Goal: Obtain resource: Download file/media

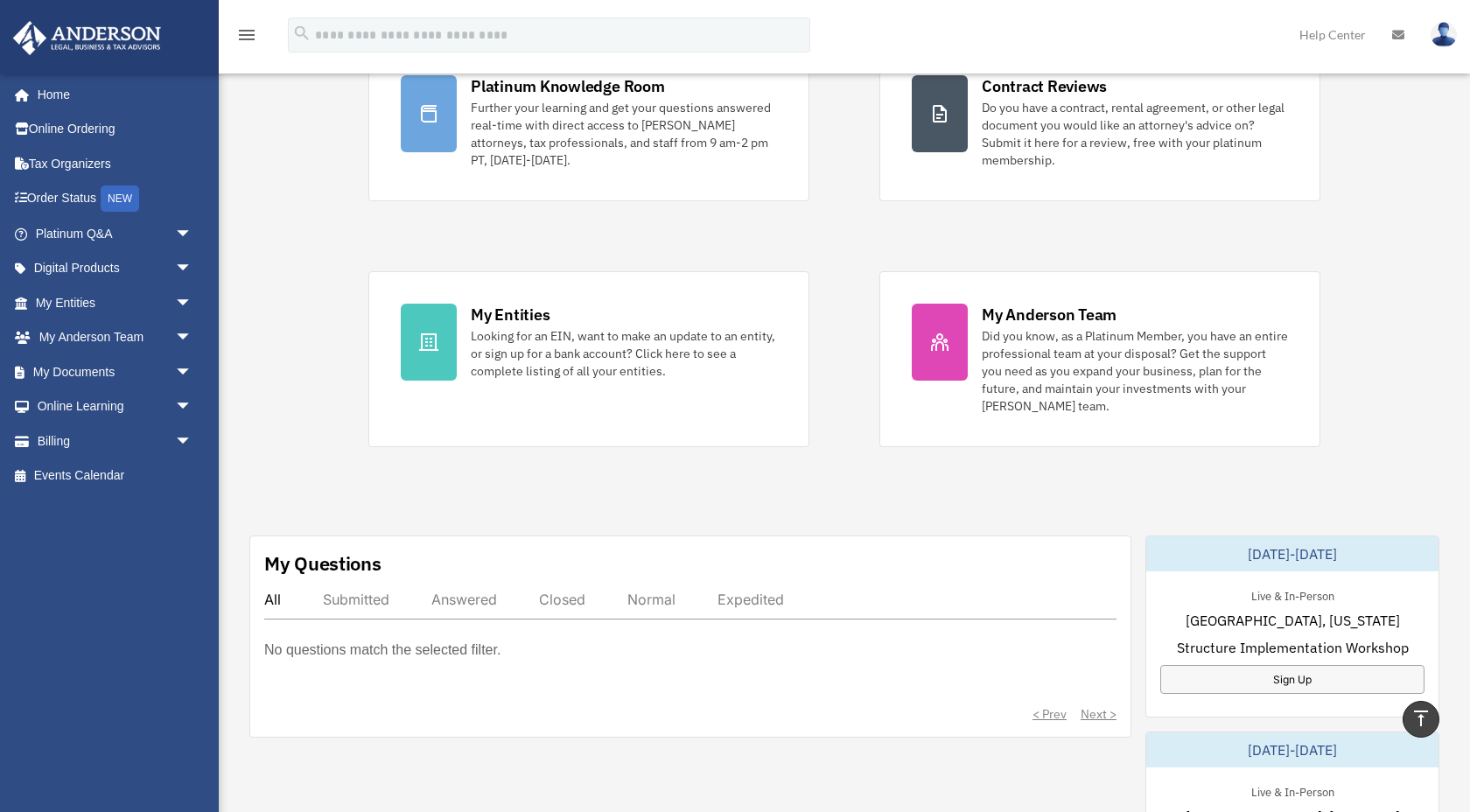
scroll to position [158, 0]
click at [99, 372] on link "My Documents arrow_drop_down" at bounding box center [116, 372] width 207 height 35
click at [186, 372] on span "arrow_drop_down" at bounding box center [193, 372] width 35 height 36
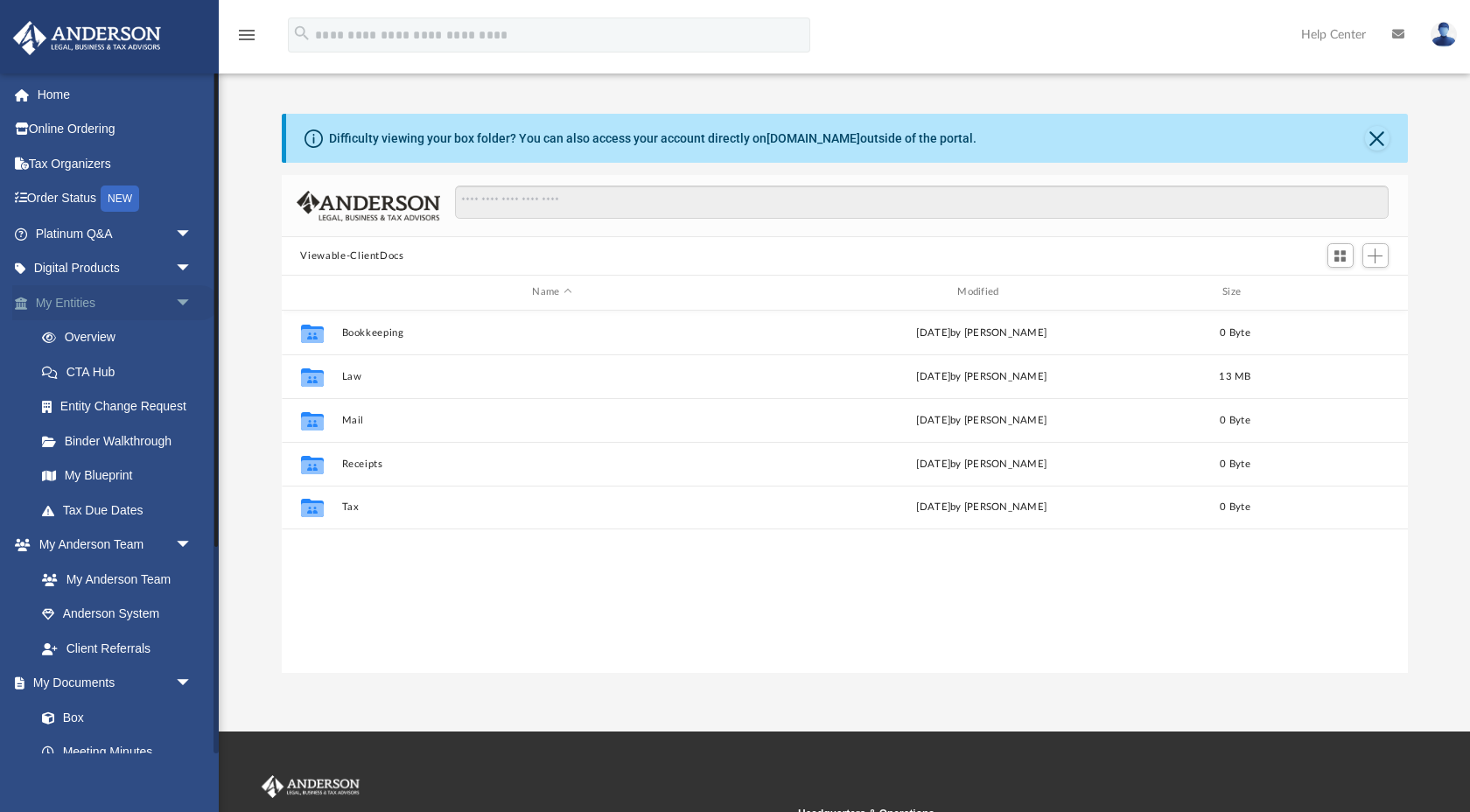
scroll to position [397, 1126]
click at [182, 301] on span "arrow_drop_down" at bounding box center [193, 303] width 35 height 36
click at [182, 301] on span "arrow_drop_up" at bounding box center [193, 303] width 35 height 36
click at [124, 441] on link "Binder Walkthrough" at bounding box center [122, 441] width 195 height 35
click at [92, 514] on link "Tax Due Dates" at bounding box center [122, 510] width 195 height 35
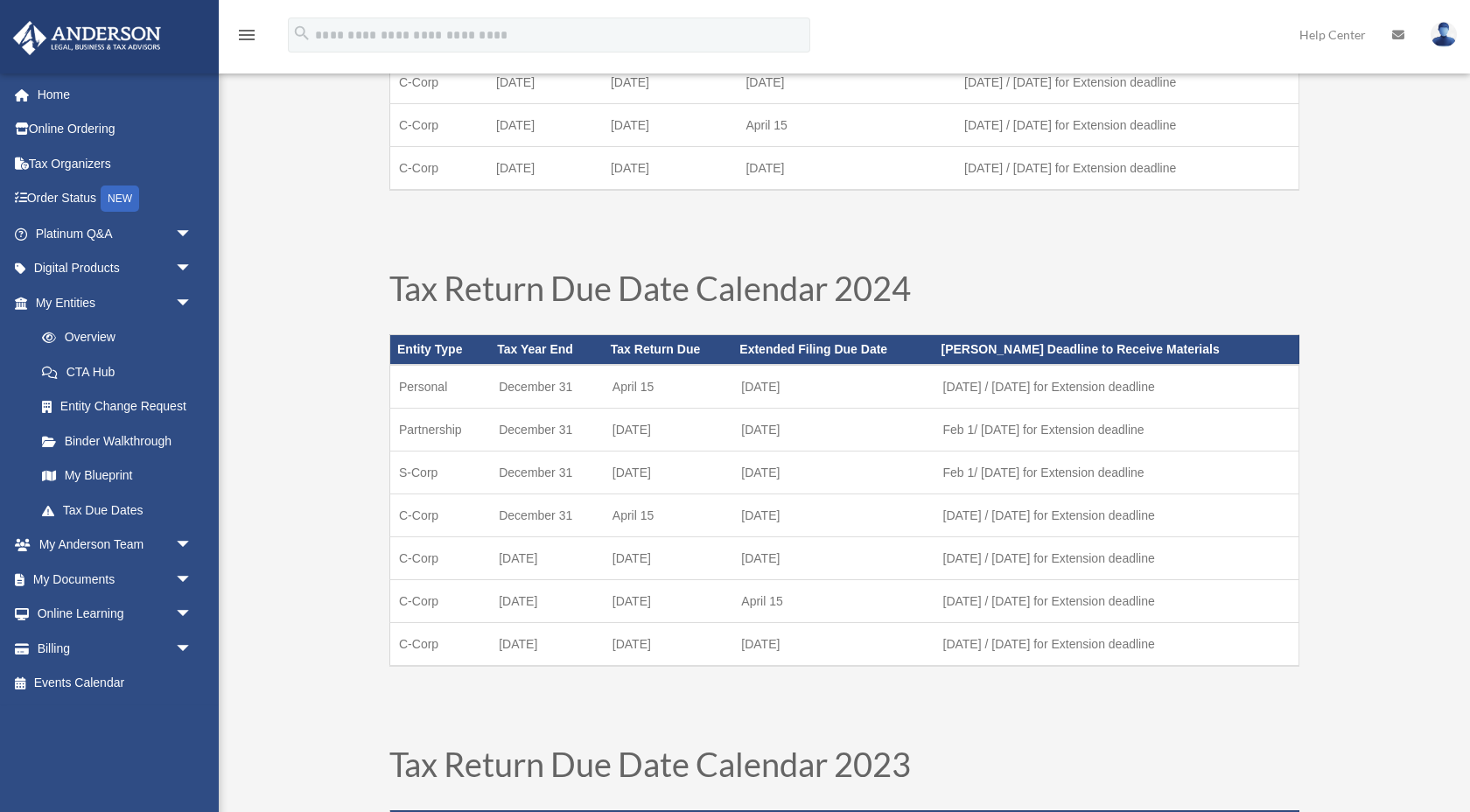
scroll to position [455, 0]
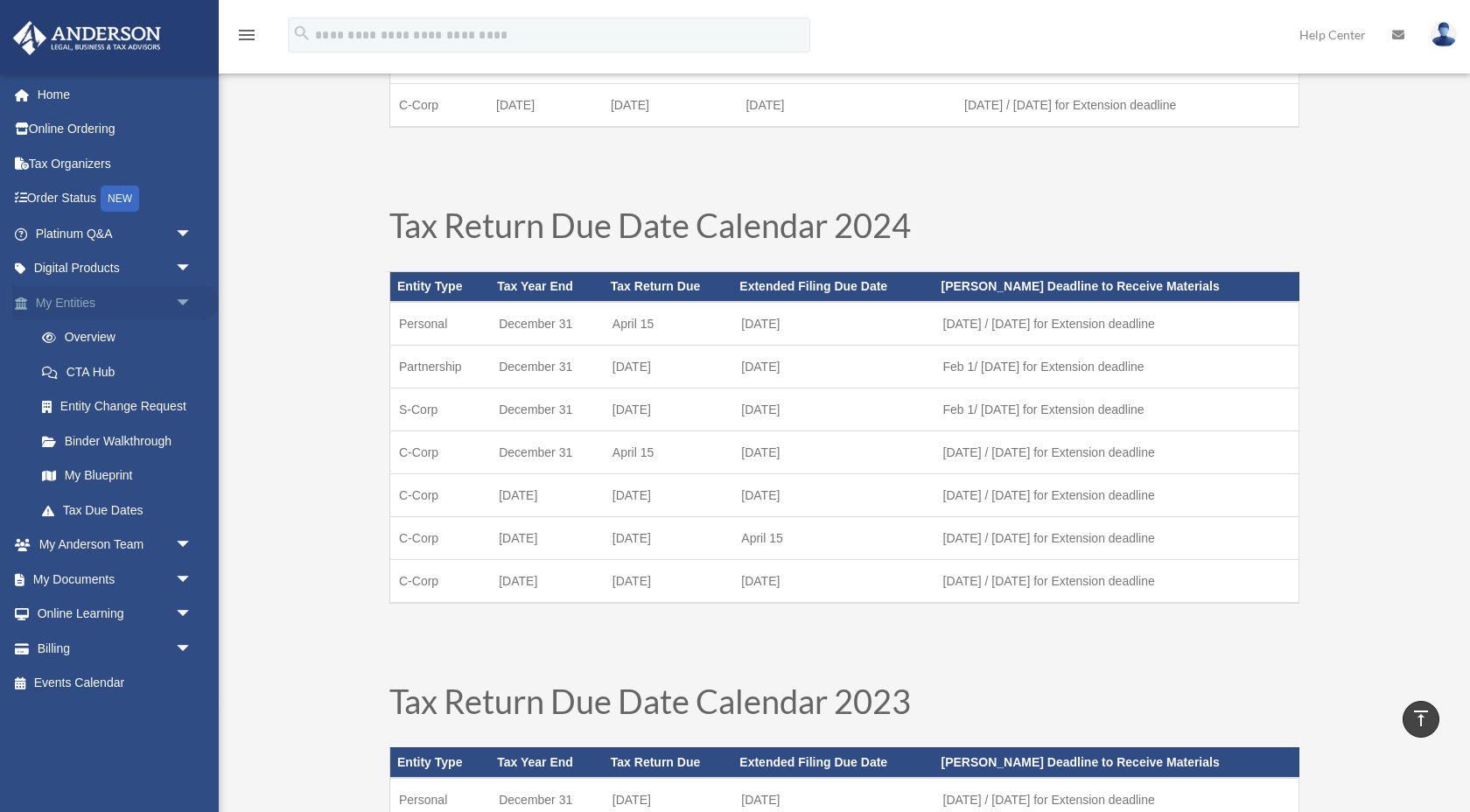
click at [67, 303] on link "My Entities arrow_drop_down" at bounding box center [116, 303] width 207 height 35
click at [77, 342] on link "Overview" at bounding box center [122, 338] width 195 height 35
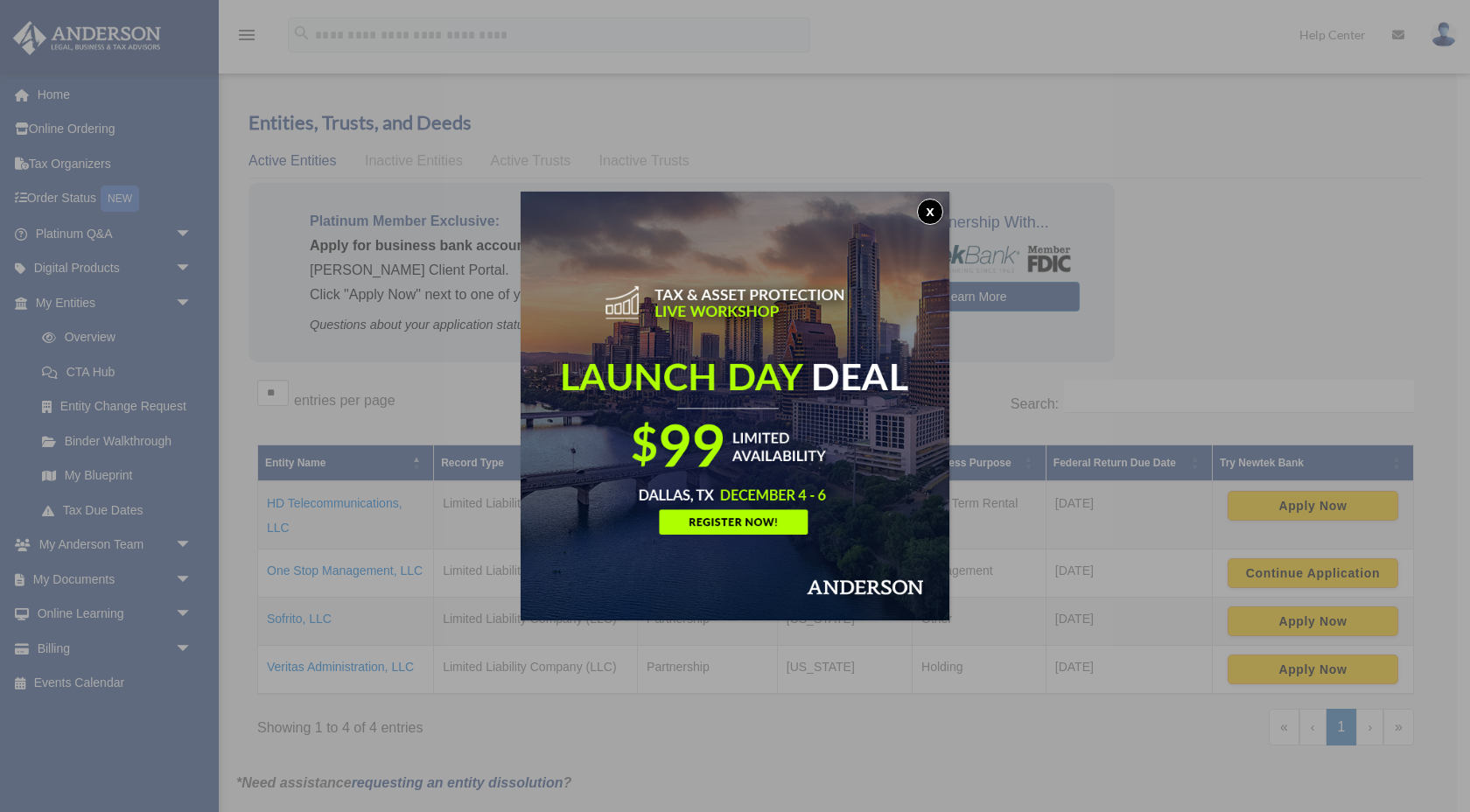
click at [946, 208] on img at bounding box center [735, 406] width 429 height 429
click at [930, 212] on button "x" at bounding box center [930, 212] width 27 height 27
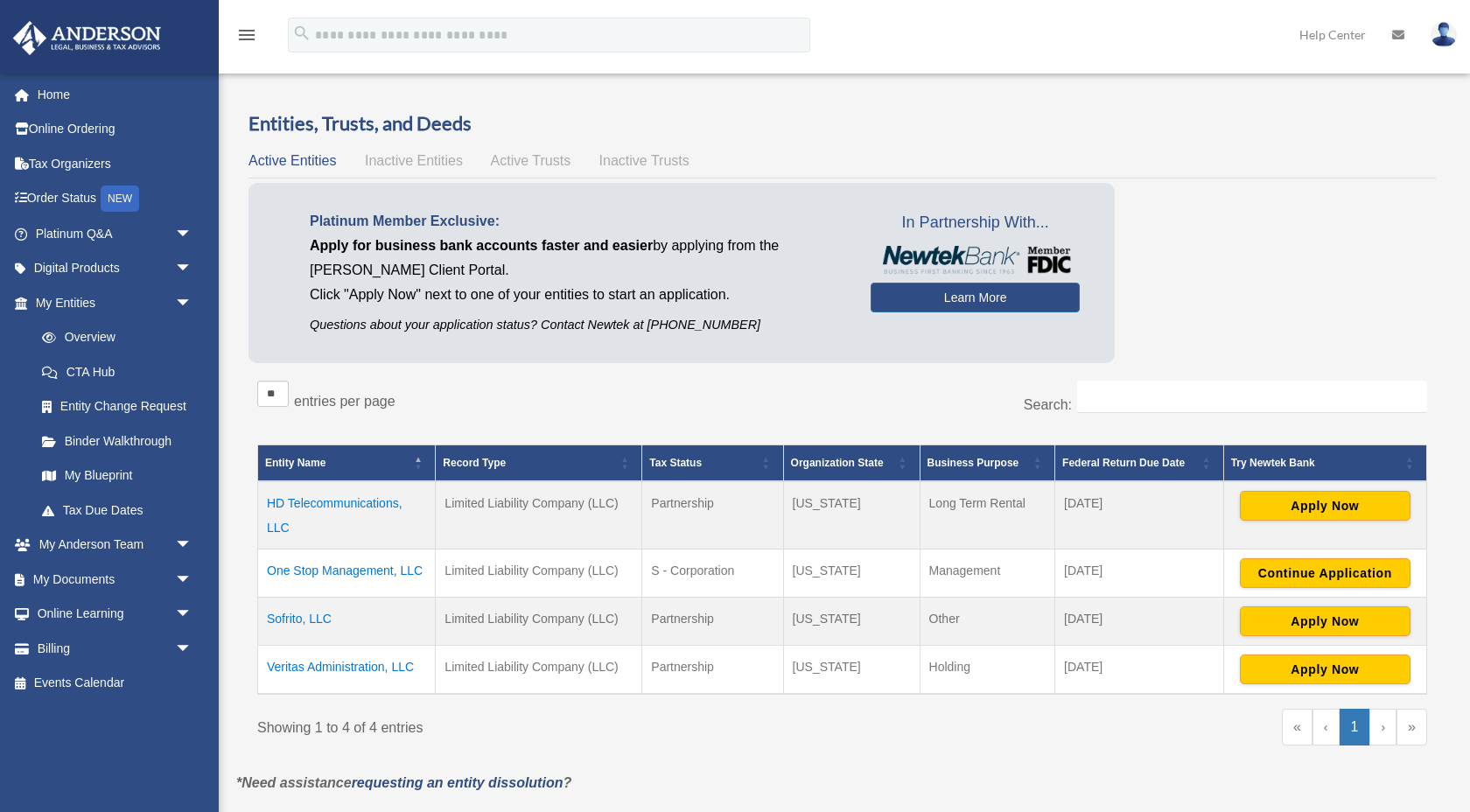
click at [302, 567] on td "One Stop Management, LLC" at bounding box center [347, 573] width 178 height 48
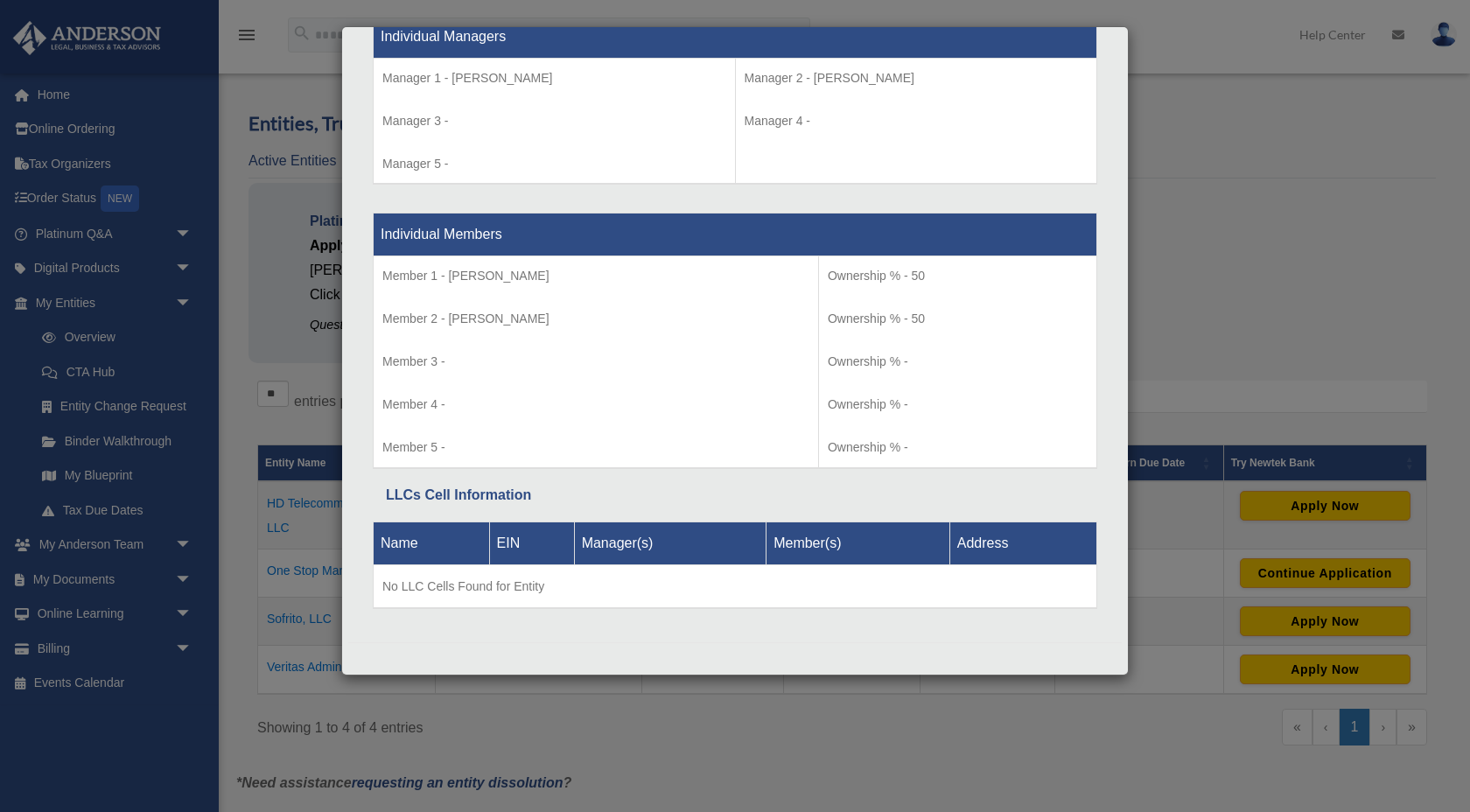
scroll to position [9, 0]
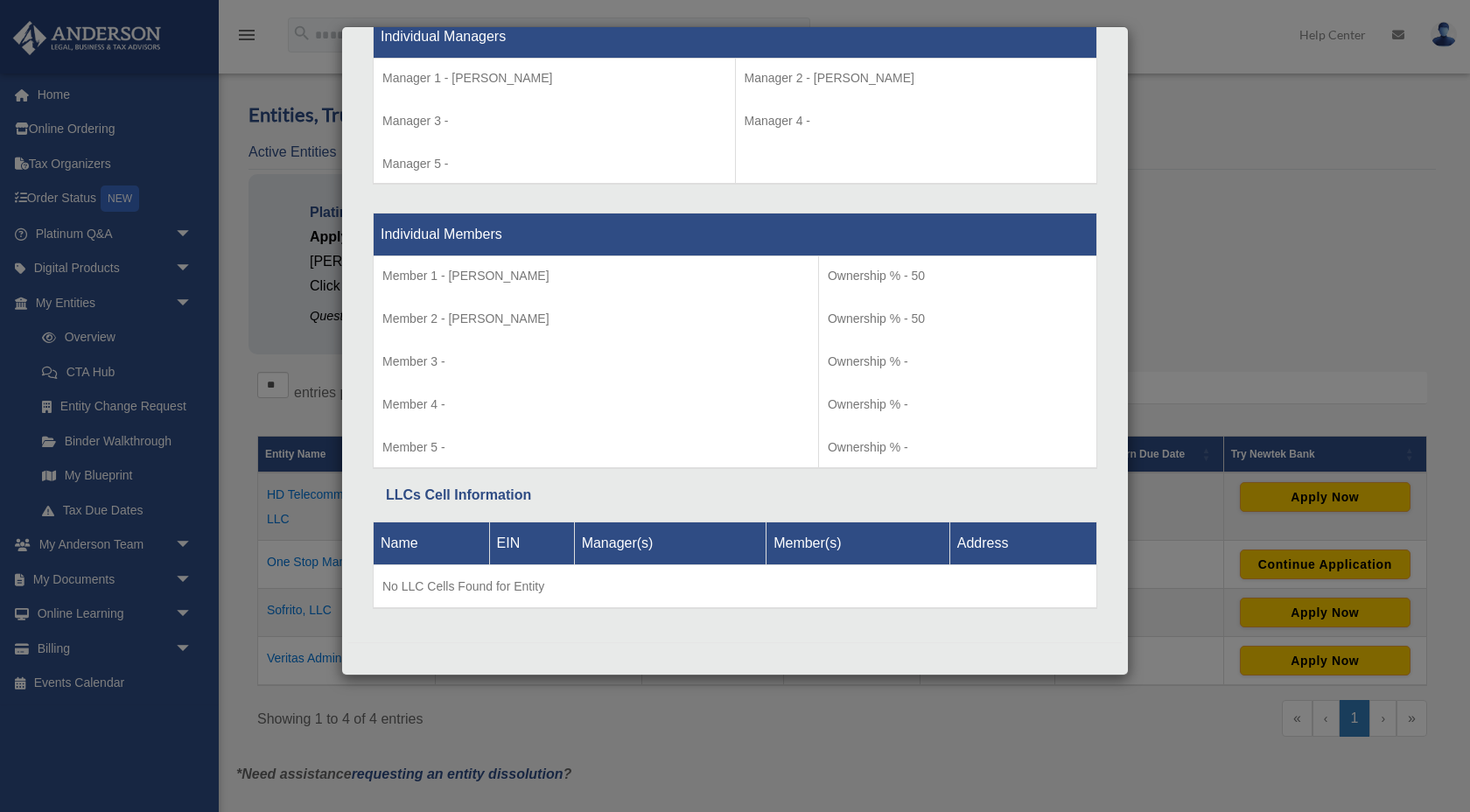
click at [1267, 241] on div "Details × Articles Sent Organizational Date" at bounding box center [735, 406] width 1470 height 812
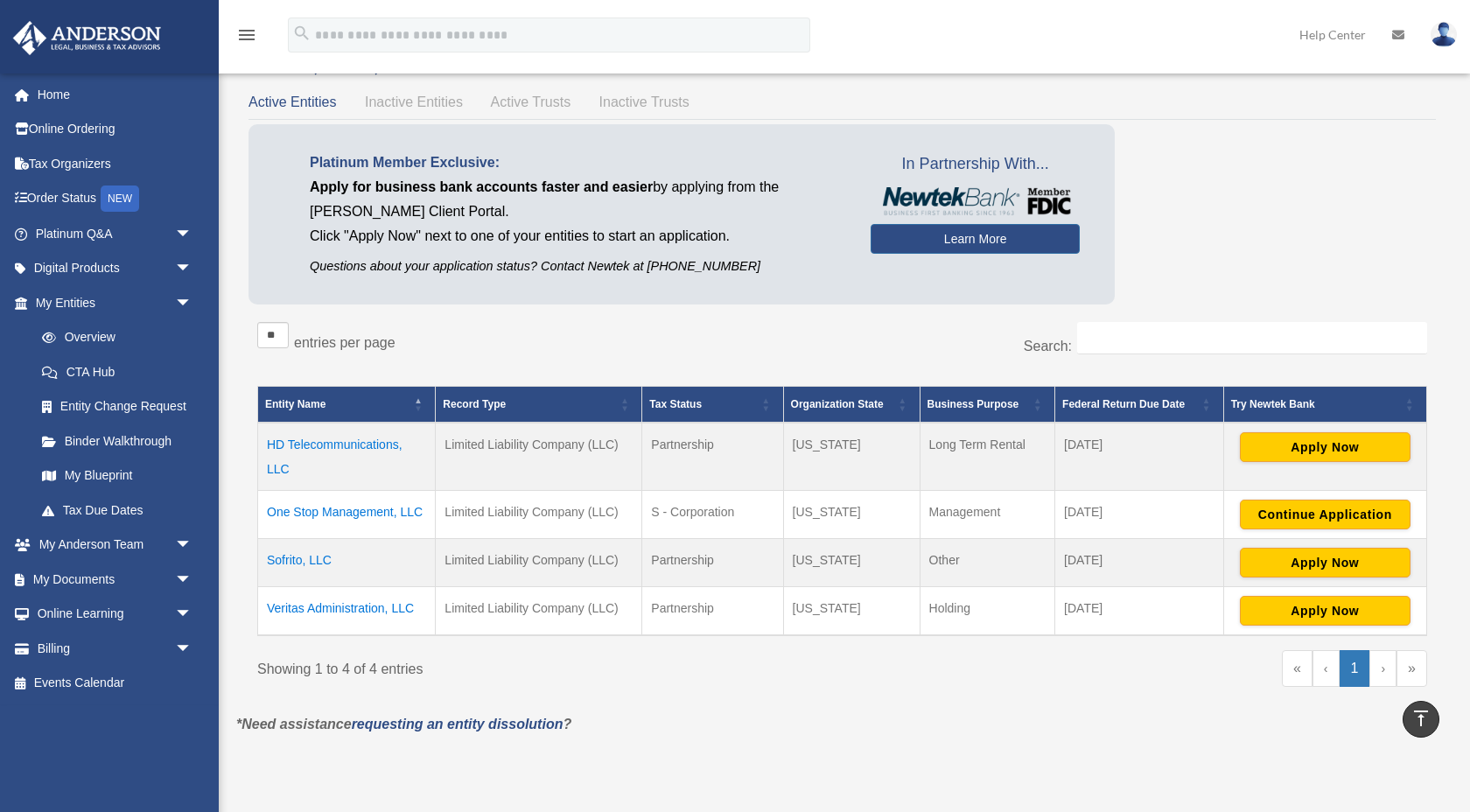
scroll to position [0, 0]
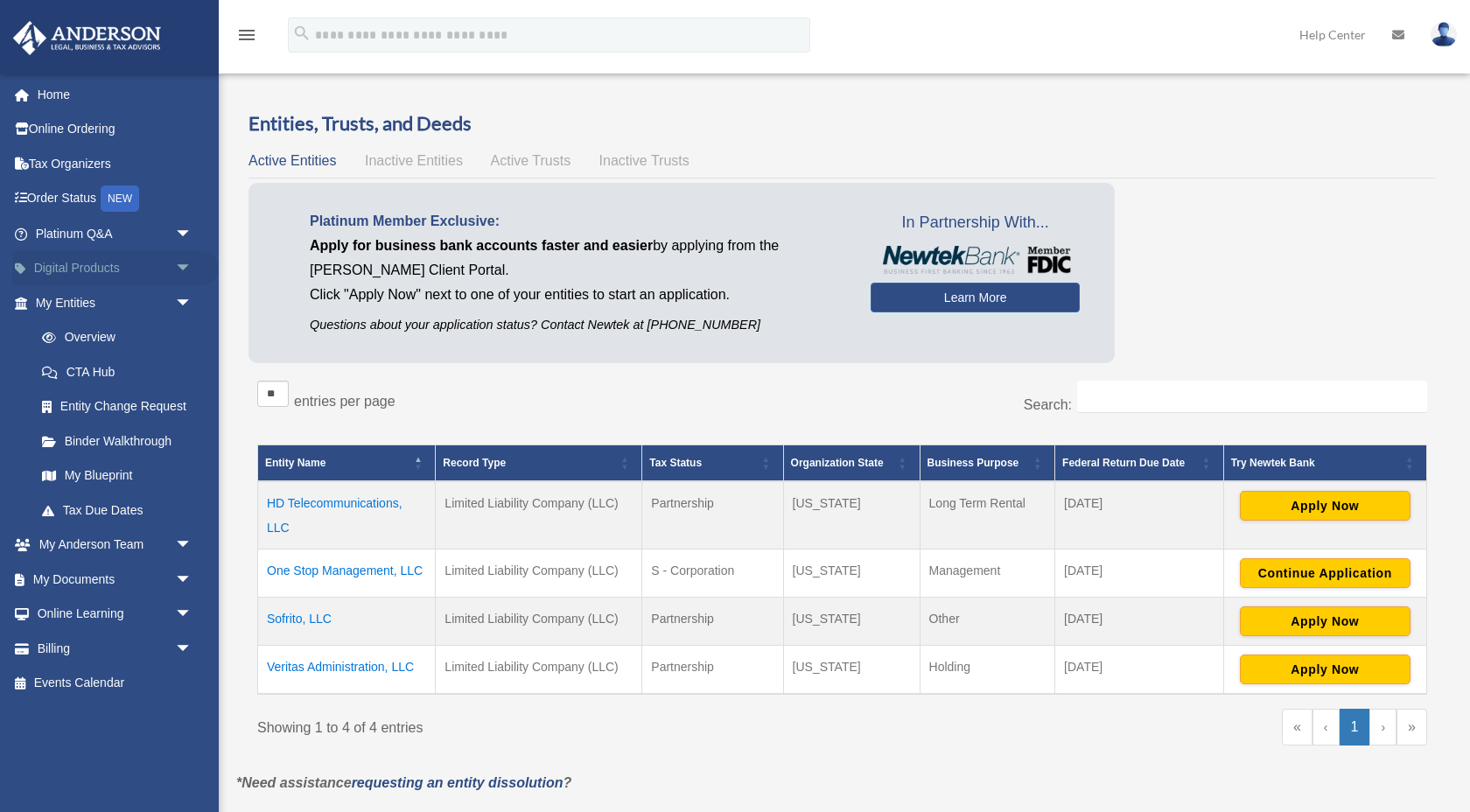
click at [187, 266] on span "arrow_drop_down" at bounding box center [193, 269] width 35 height 36
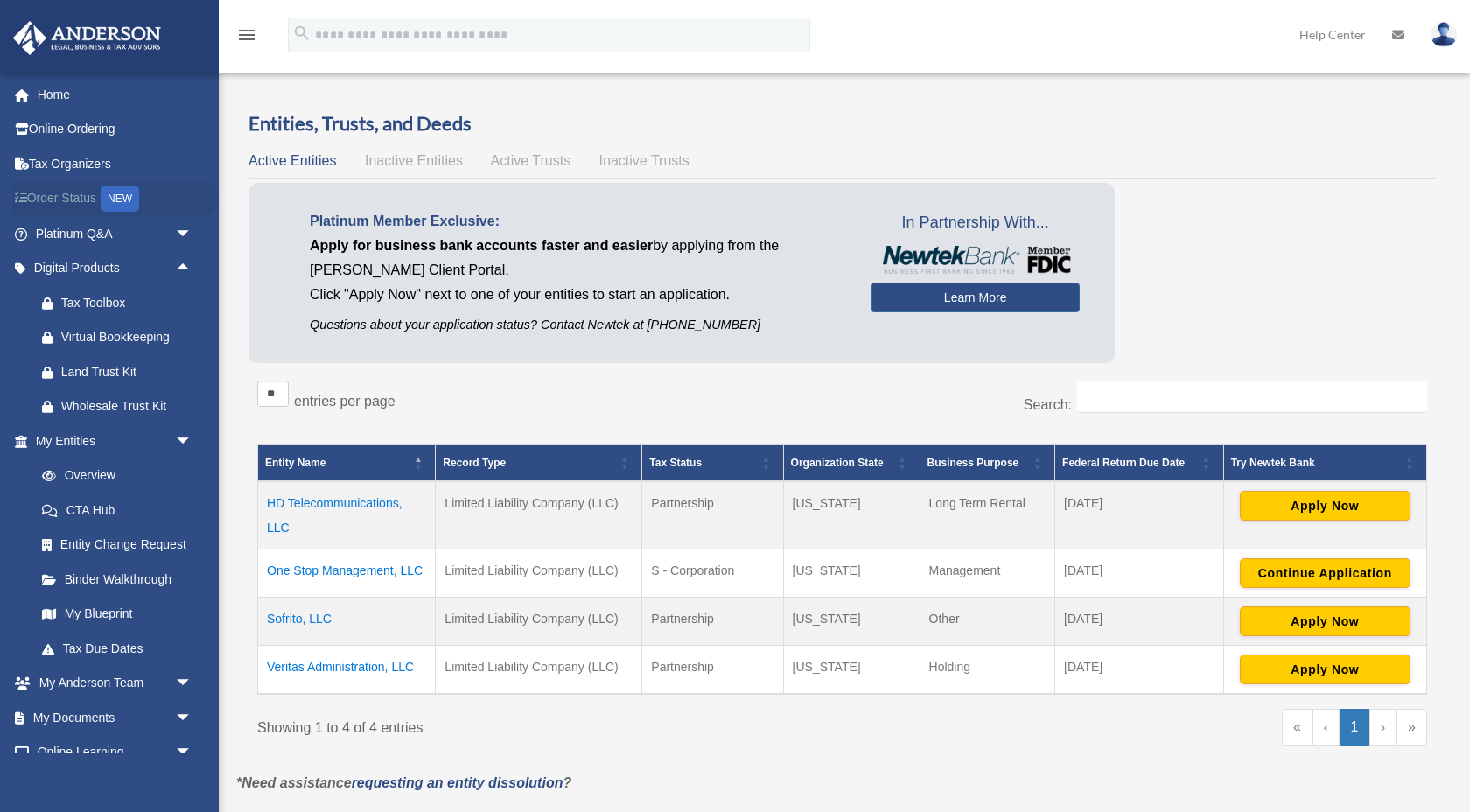
click at [76, 198] on link "Order Status NEW" at bounding box center [116, 199] width 207 height 36
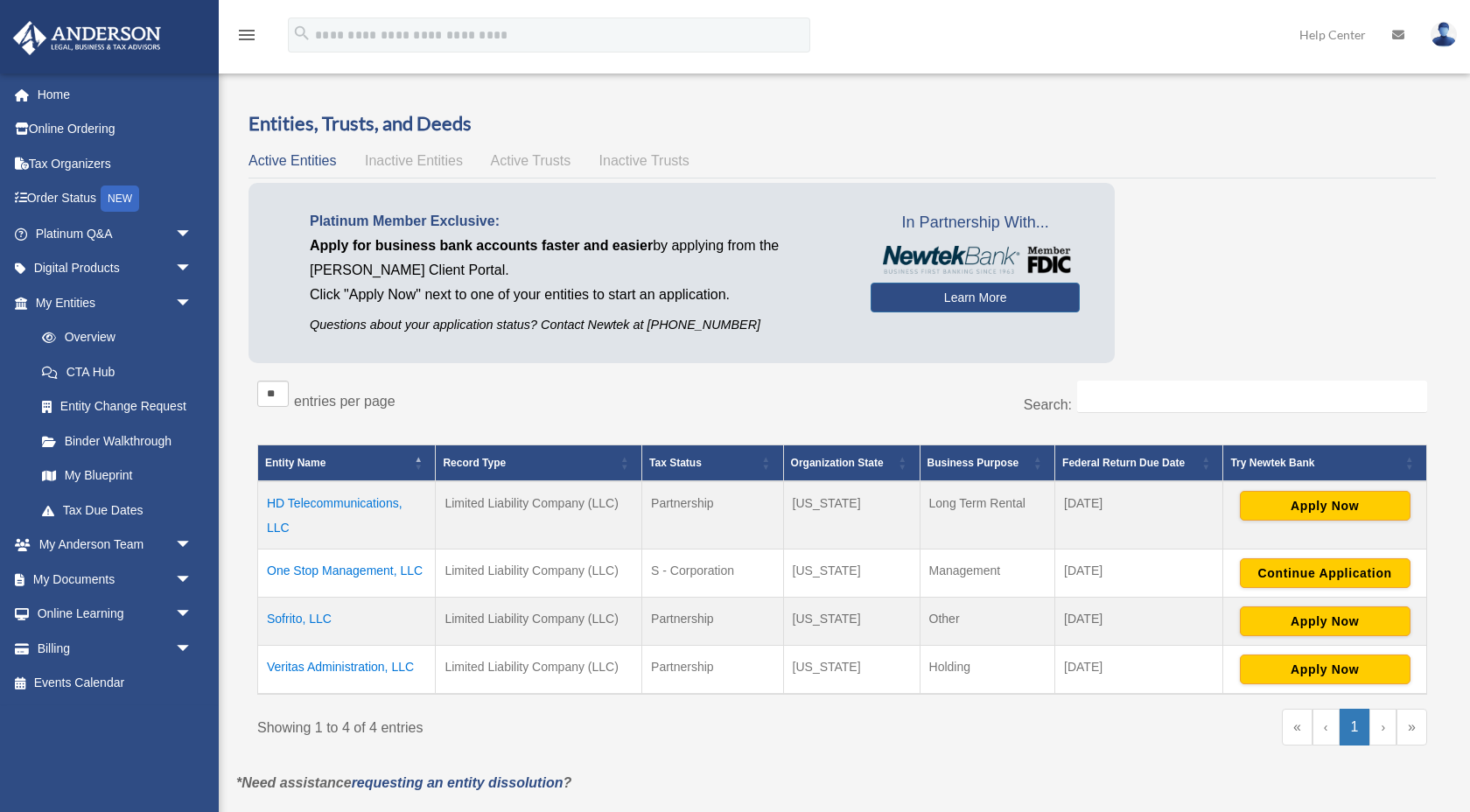
click at [311, 573] on td "One Stop Management, LLC" at bounding box center [347, 573] width 178 height 48
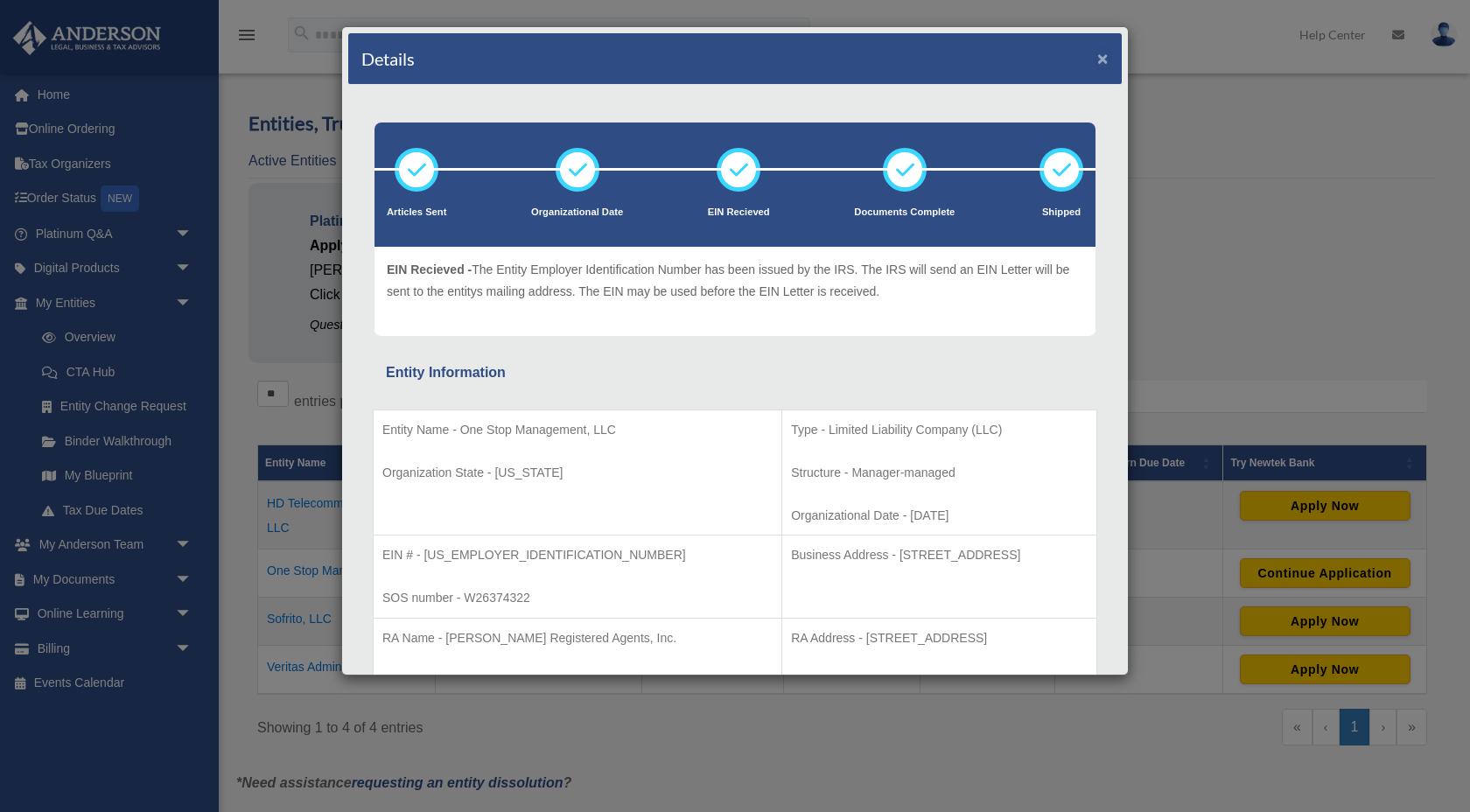
click at [1106, 60] on button "×" at bounding box center [1103, 57] width 11 height 19
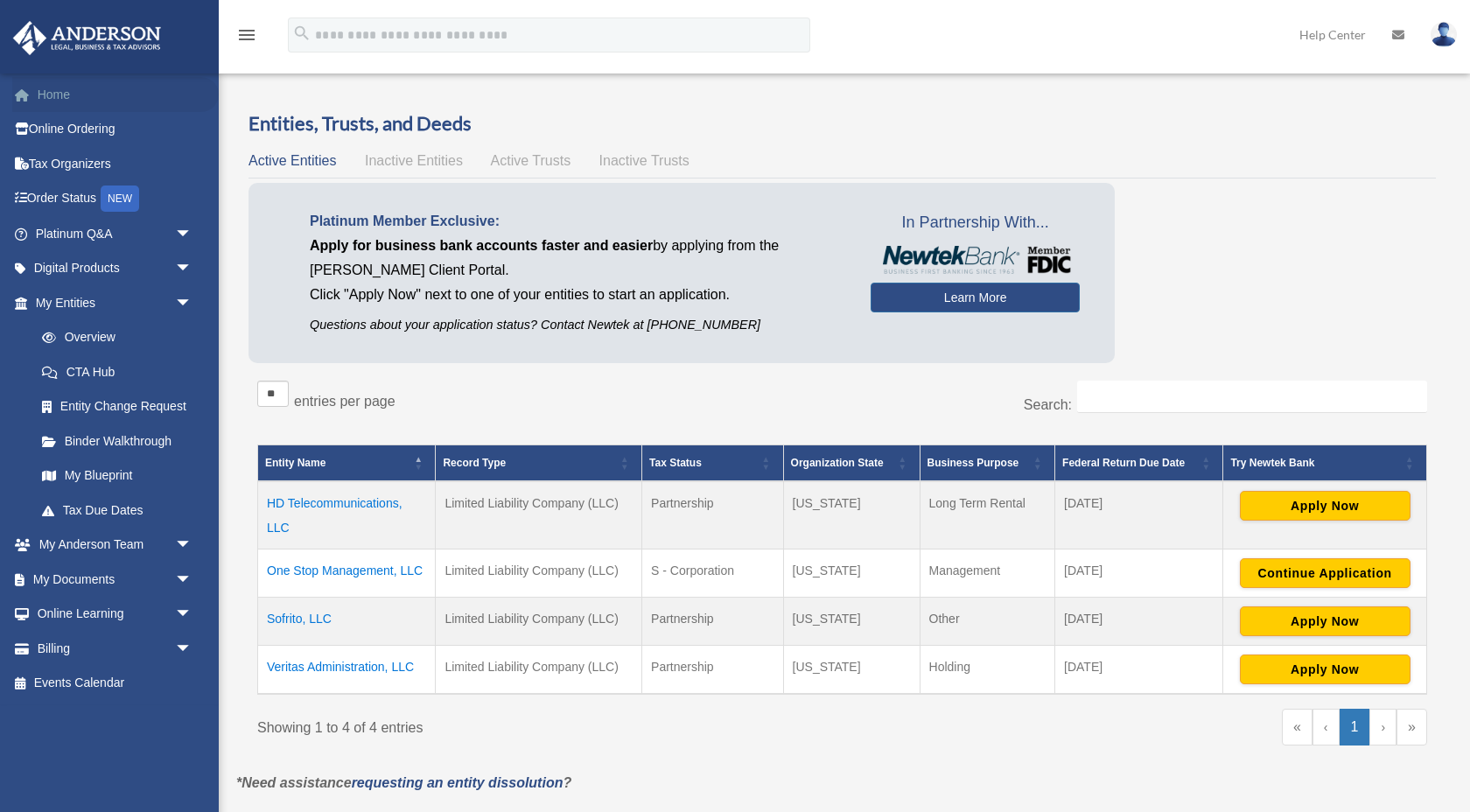
click at [50, 92] on link "Home" at bounding box center [116, 95] width 207 height 35
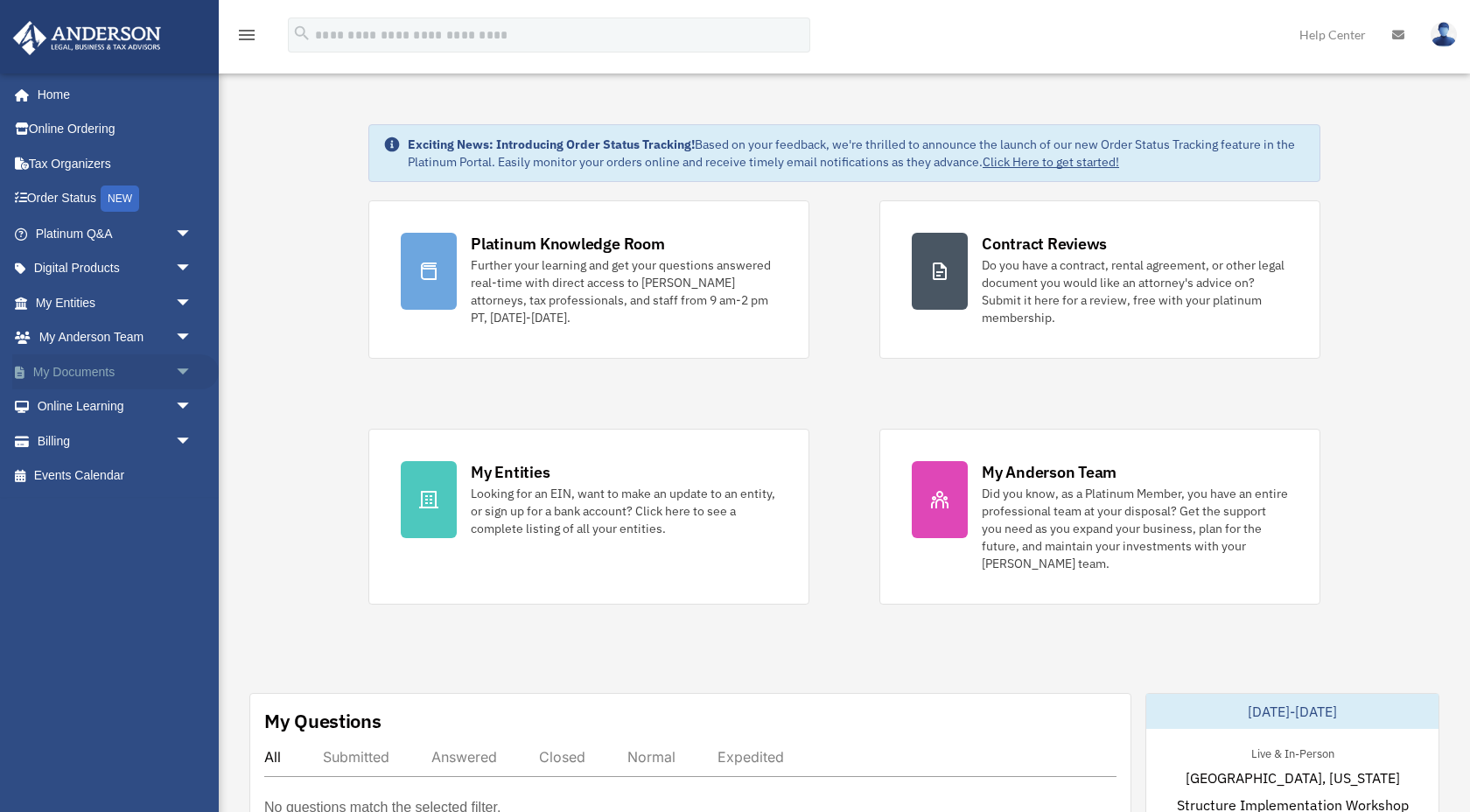
click at [185, 372] on span "arrow_drop_down" at bounding box center [193, 372] width 35 height 36
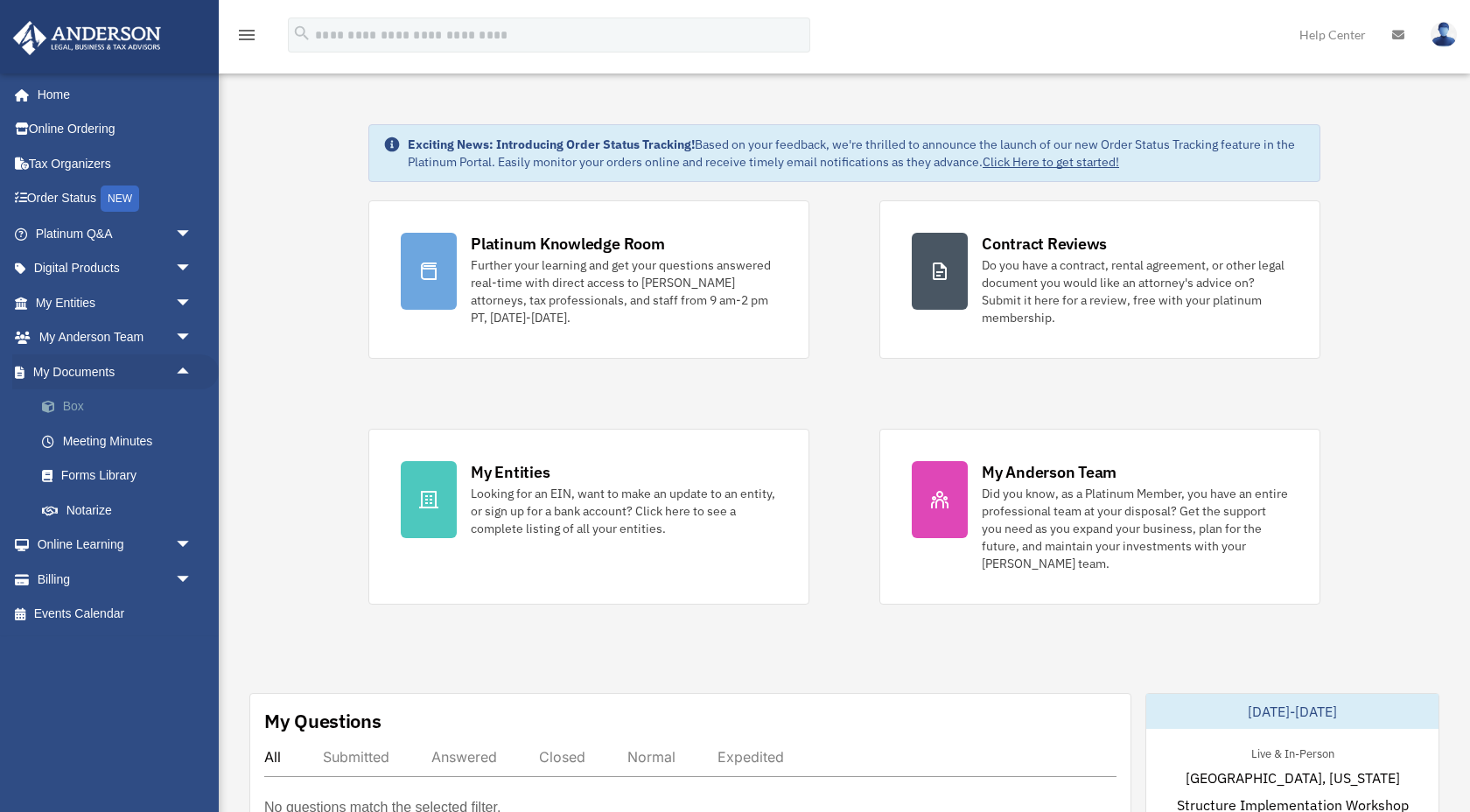
click at [69, 407] on link "Box" at bounding box center [122, 407] width 195 height 35
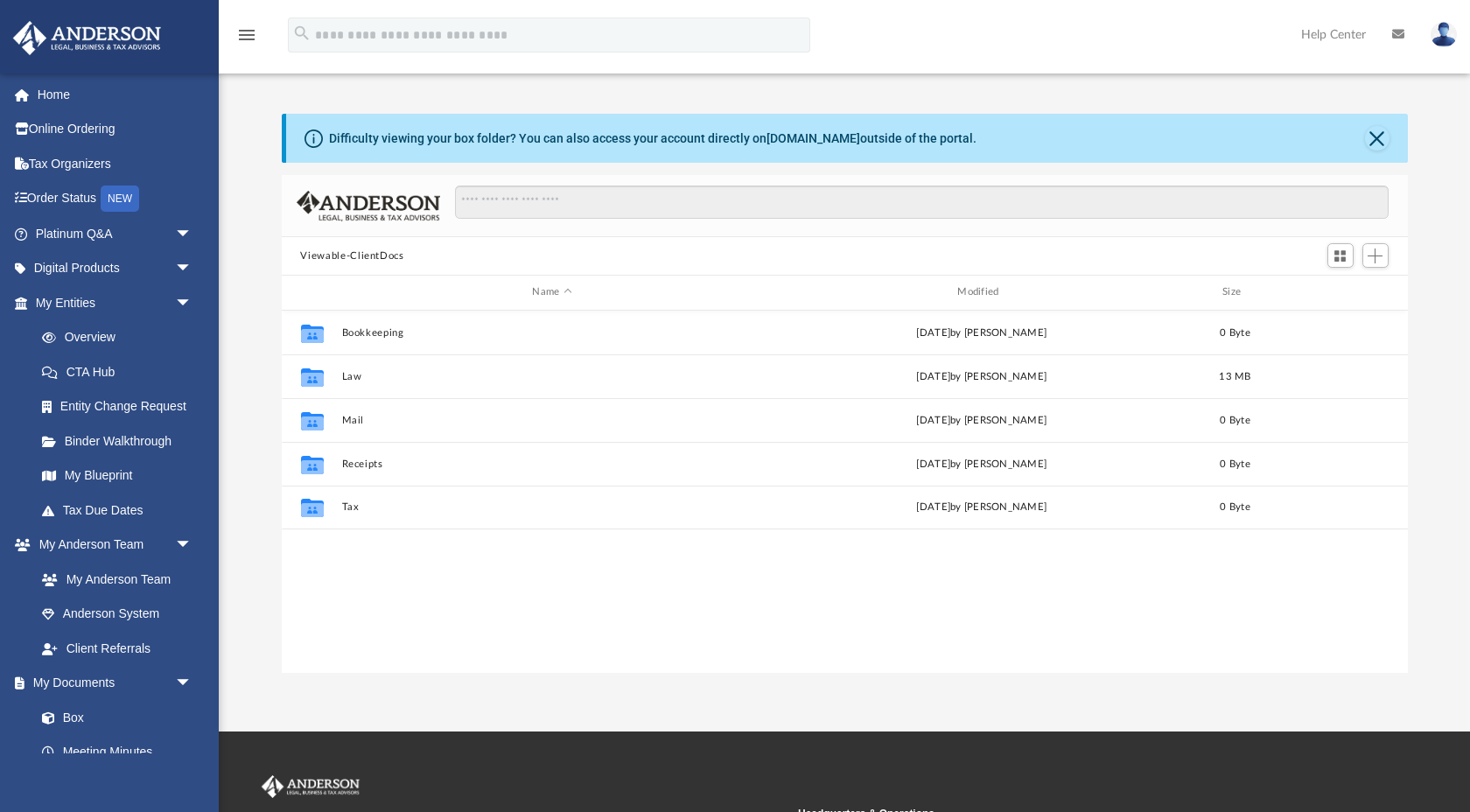
scroll to position [397, 1126]
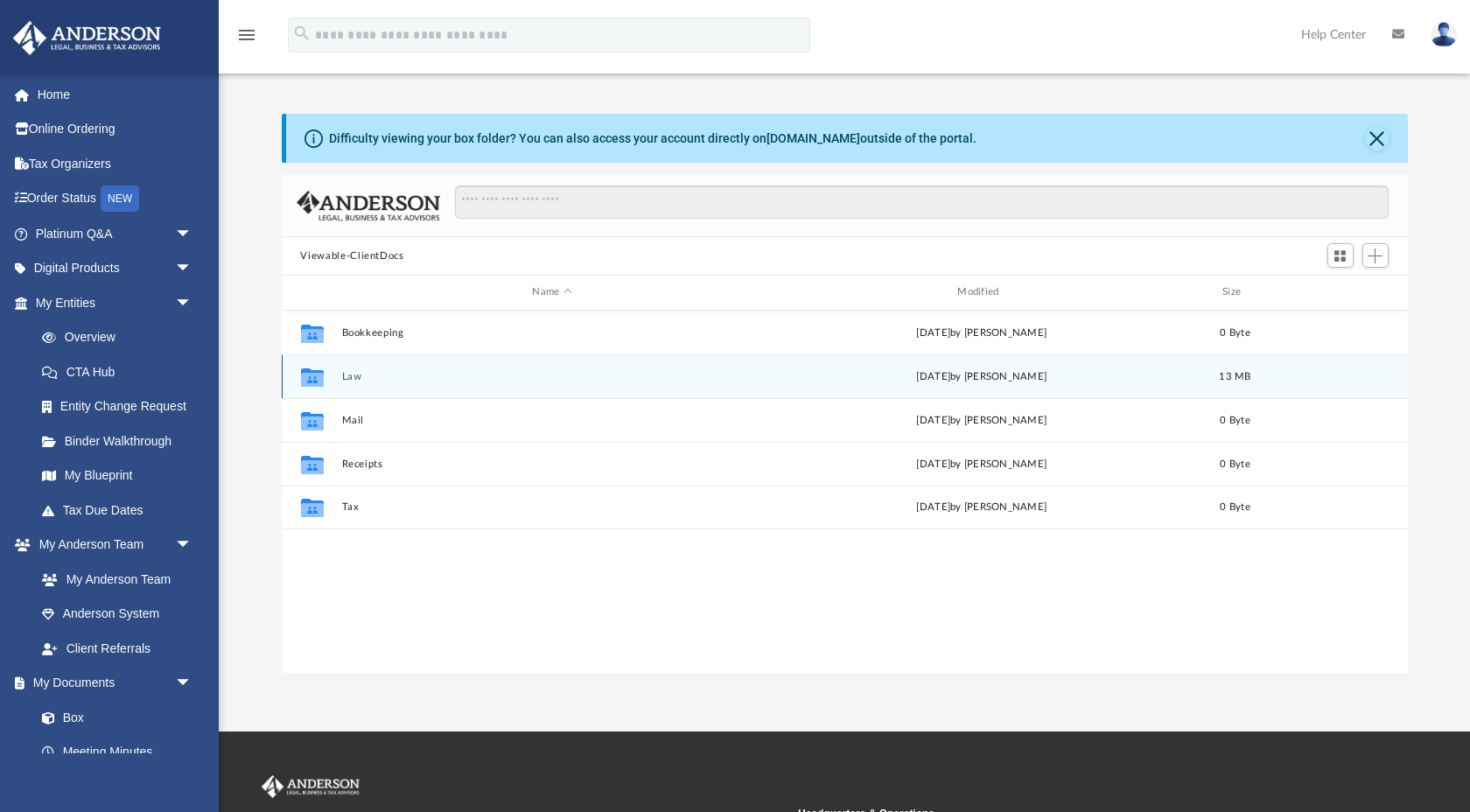
click at [584, 383] on div "Collaborated Folder Law Mon Sep 15 2025 by Laura Hundley 13 MB" at bounding box center [845, 376] width 1126 height 43
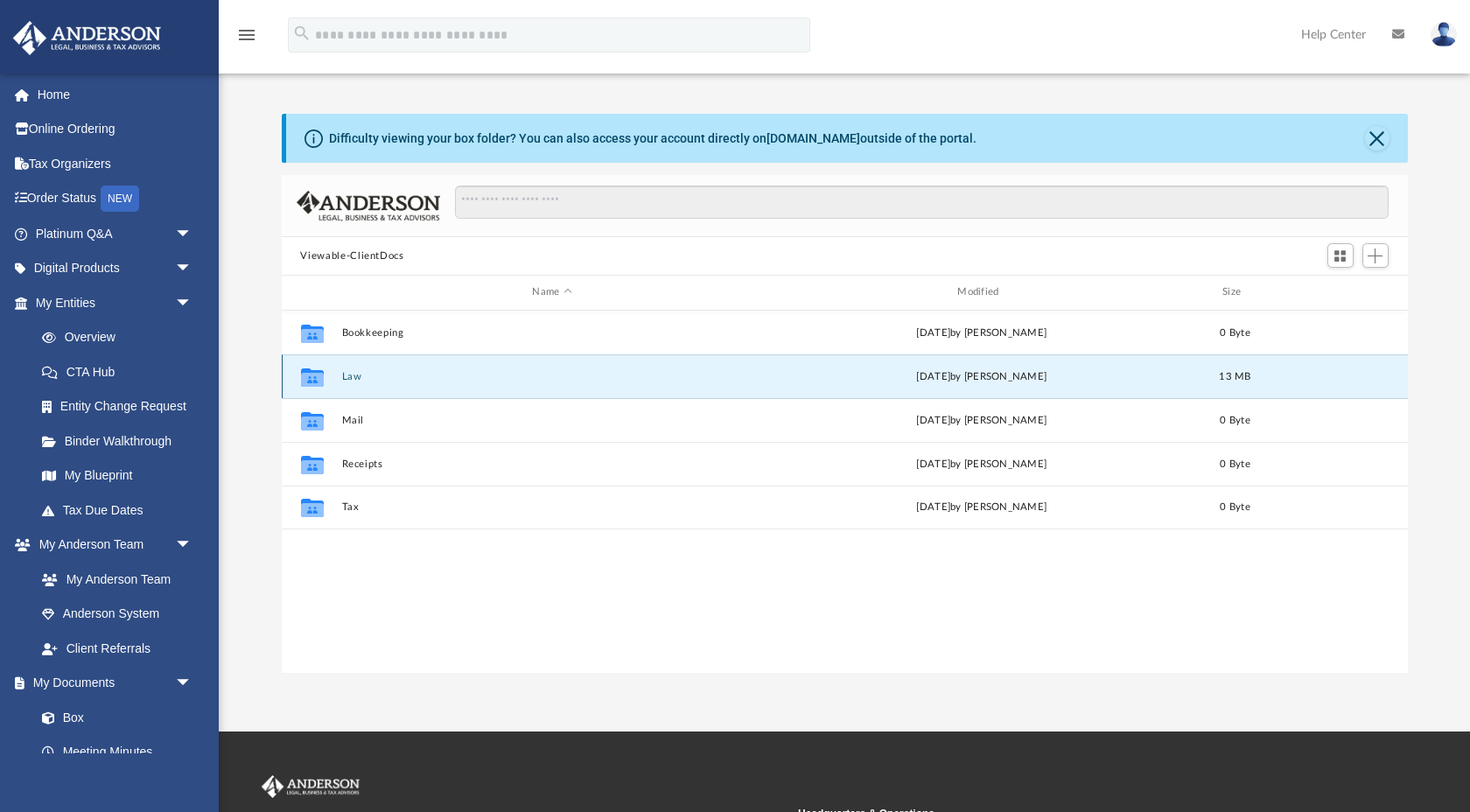
click at [312, 377] on icon "grid" at bounding box center [311, 379] width 23 height 14
click at [919, 379] on div "Mon Sep 15 2025 by Laura Hundley" at bounding box center [982, 377] width 422 height 16
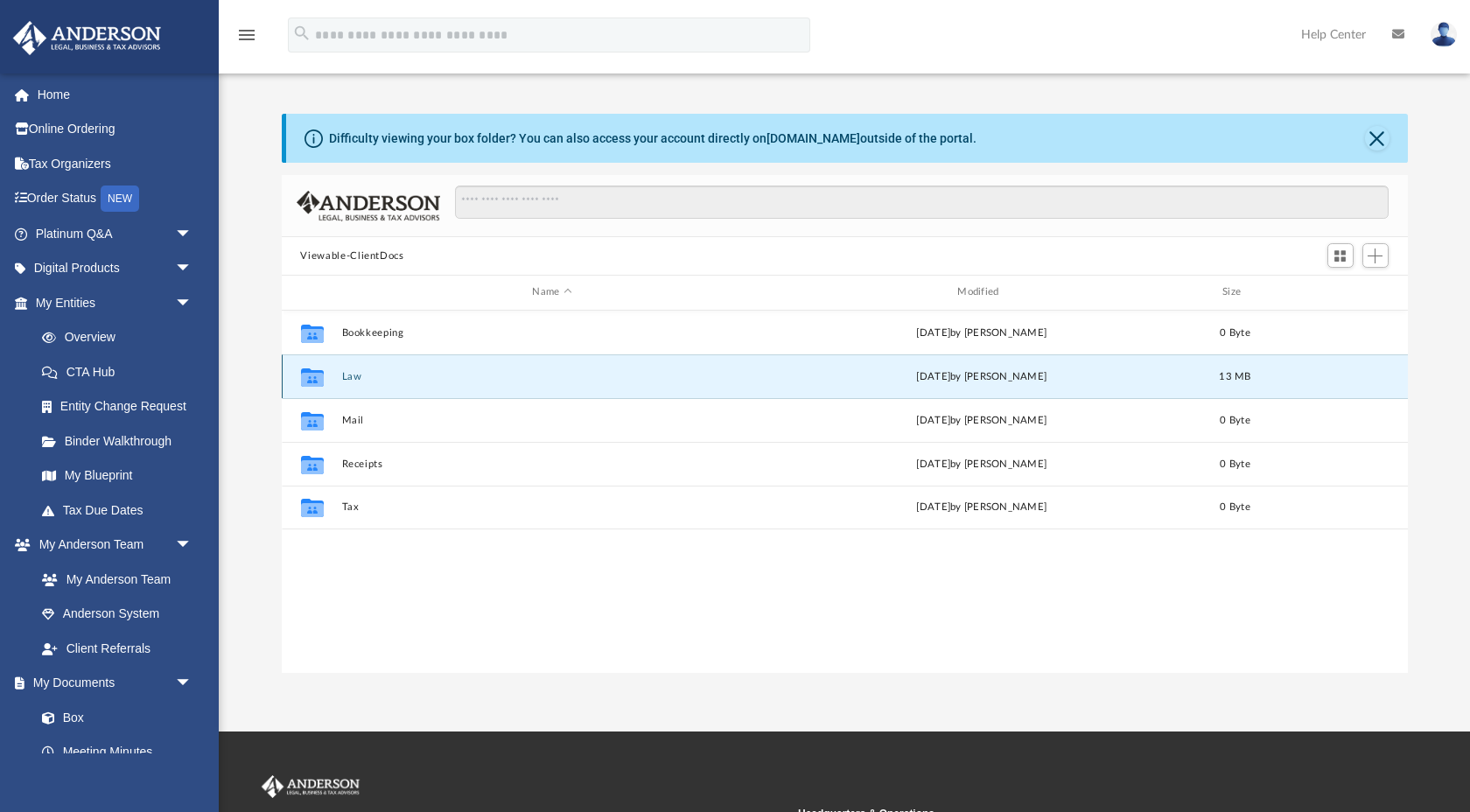
click at [1240, 376] on span "13 MB" at bounding box center [1235, 376] width 32 height 10
click at [316, 378] on icon "grid" at bounding box center [311, 379] width 23 height 14
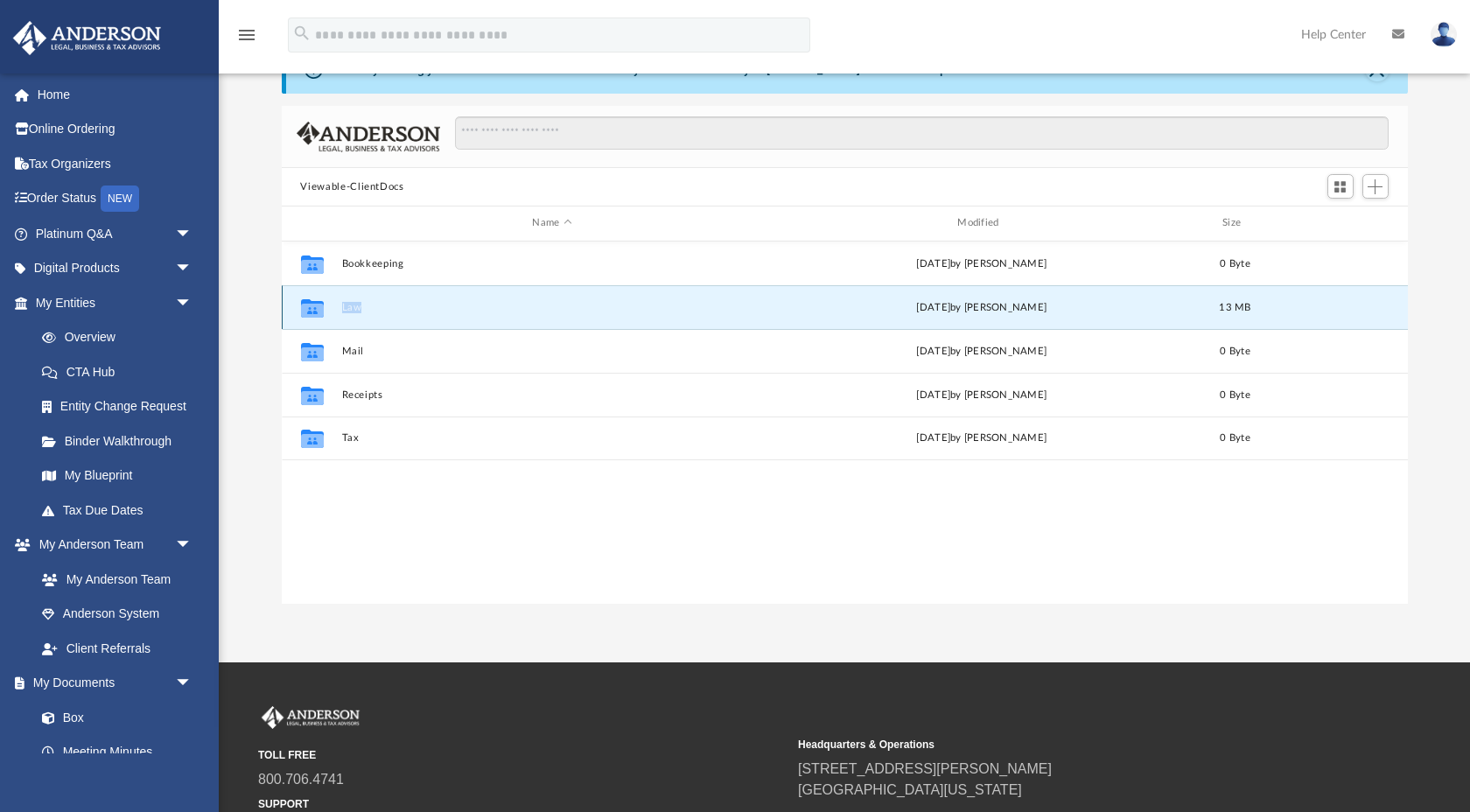
scroll to position [65, 0]
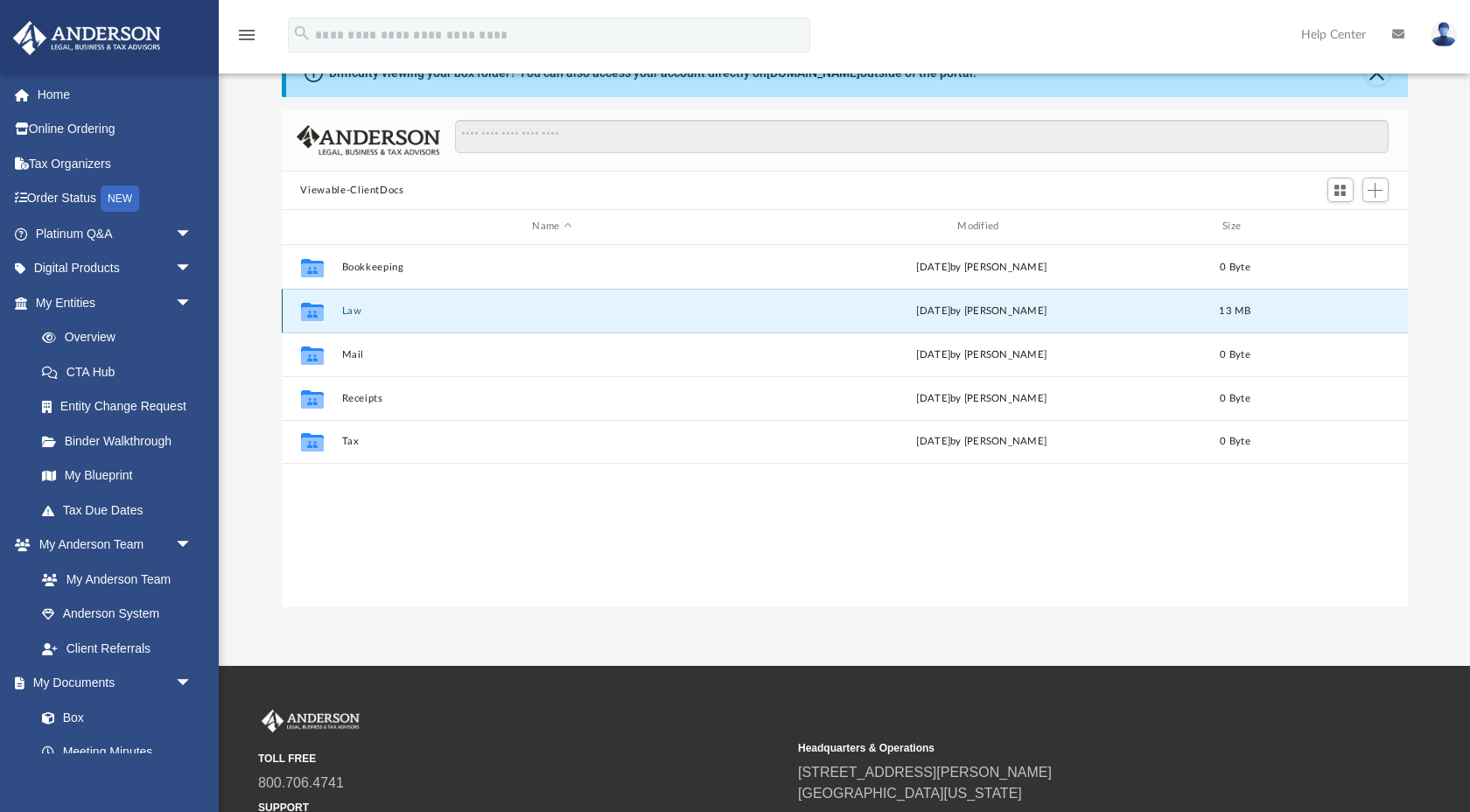
click at [312, 314] on icon "grid" at bounding box center [311, 313] width 23 height 14
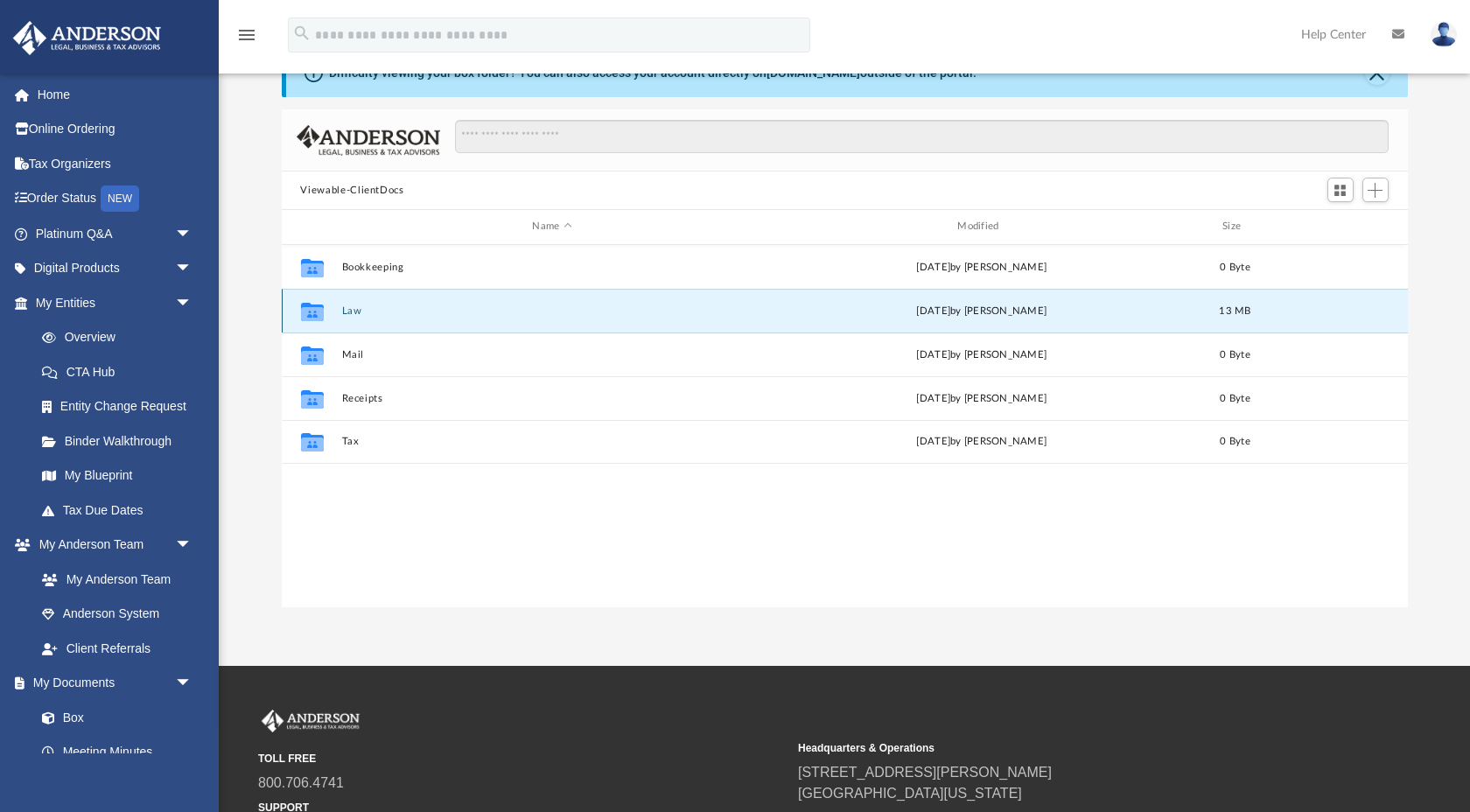
click at [312, 314] on icon "grid" at bounding box center [311, 313] width 23 height 14
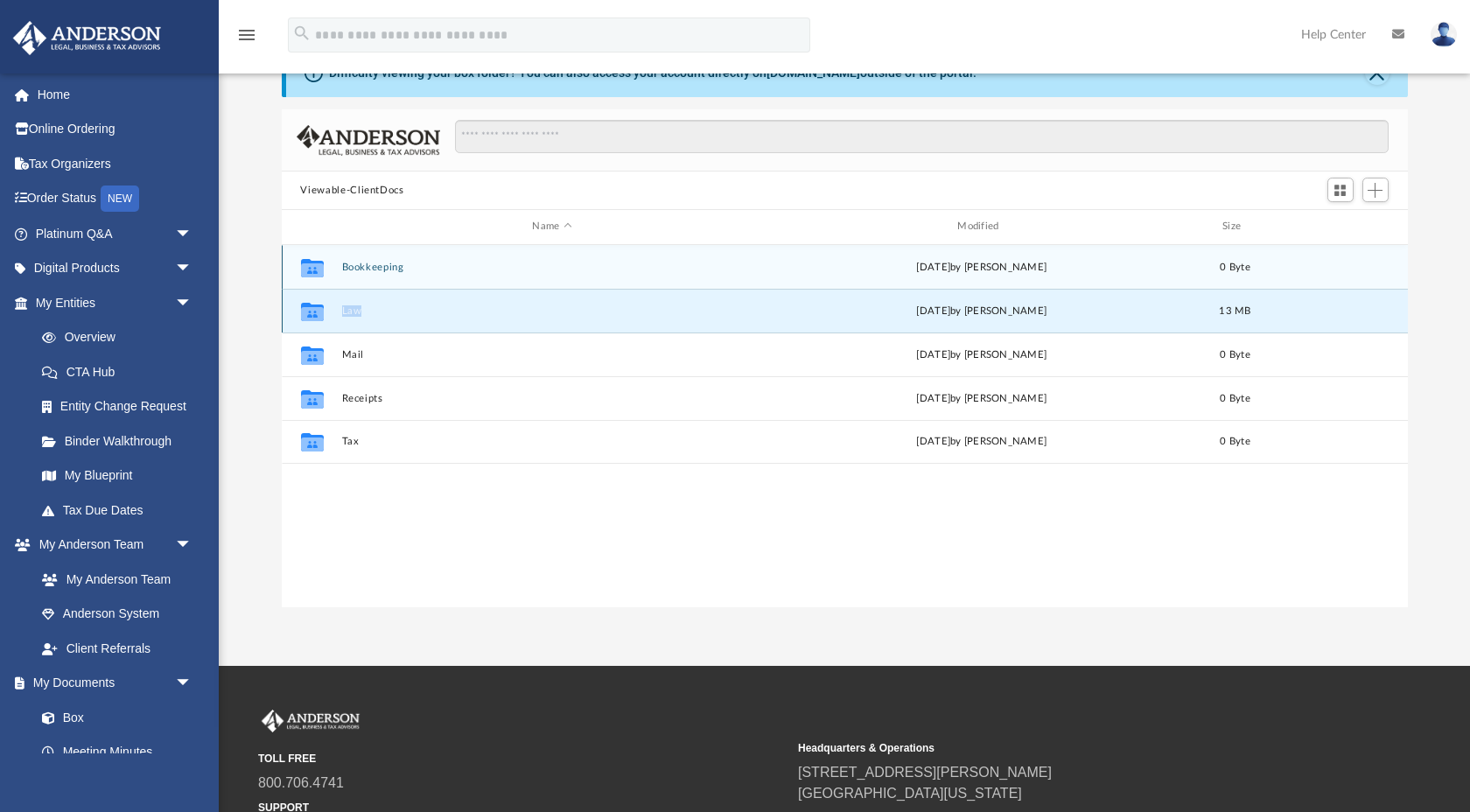
scroll to position [0, 0]
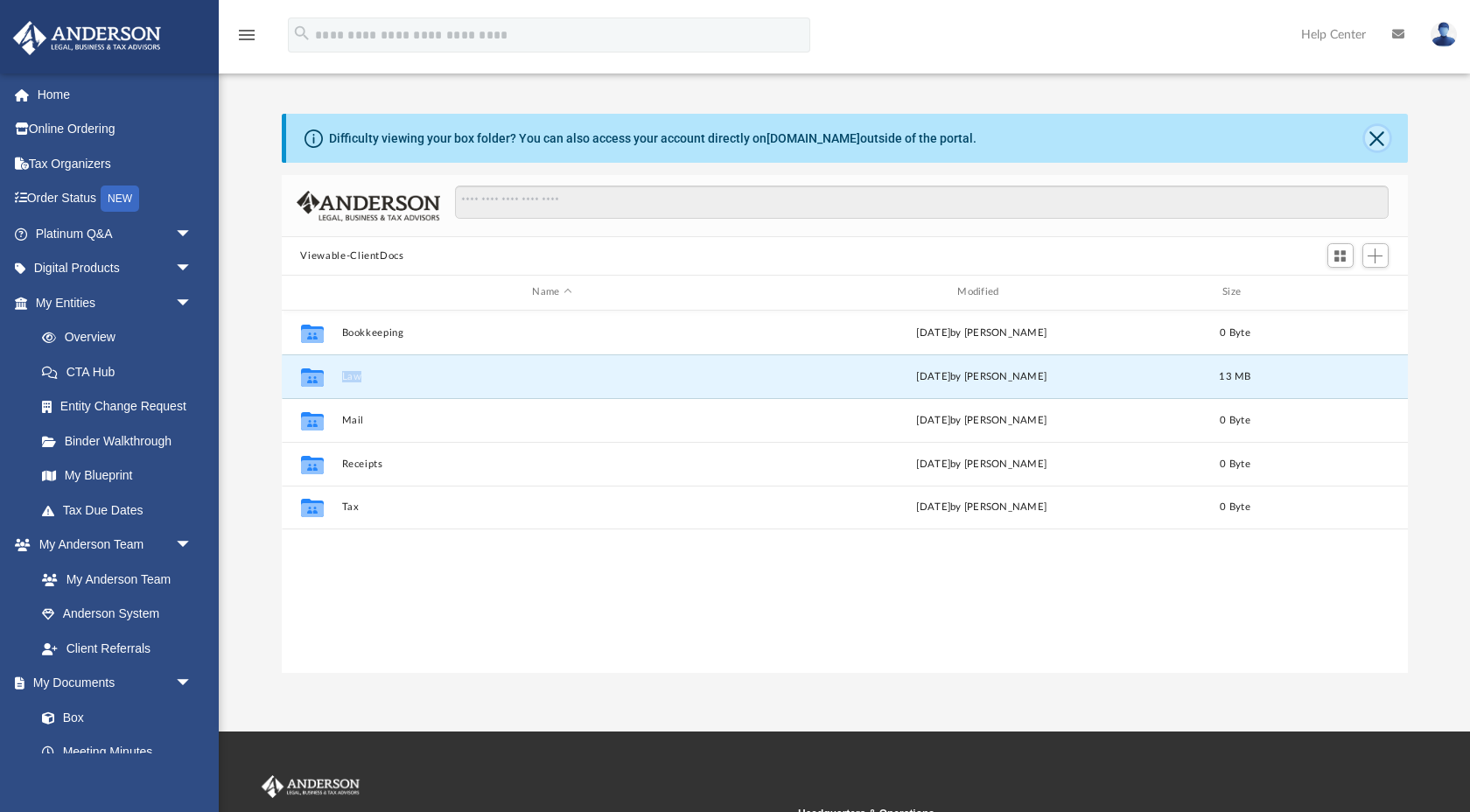
click at [1373, 135] on button "Close" at bounding box center [1378, 138] width 25 height 25
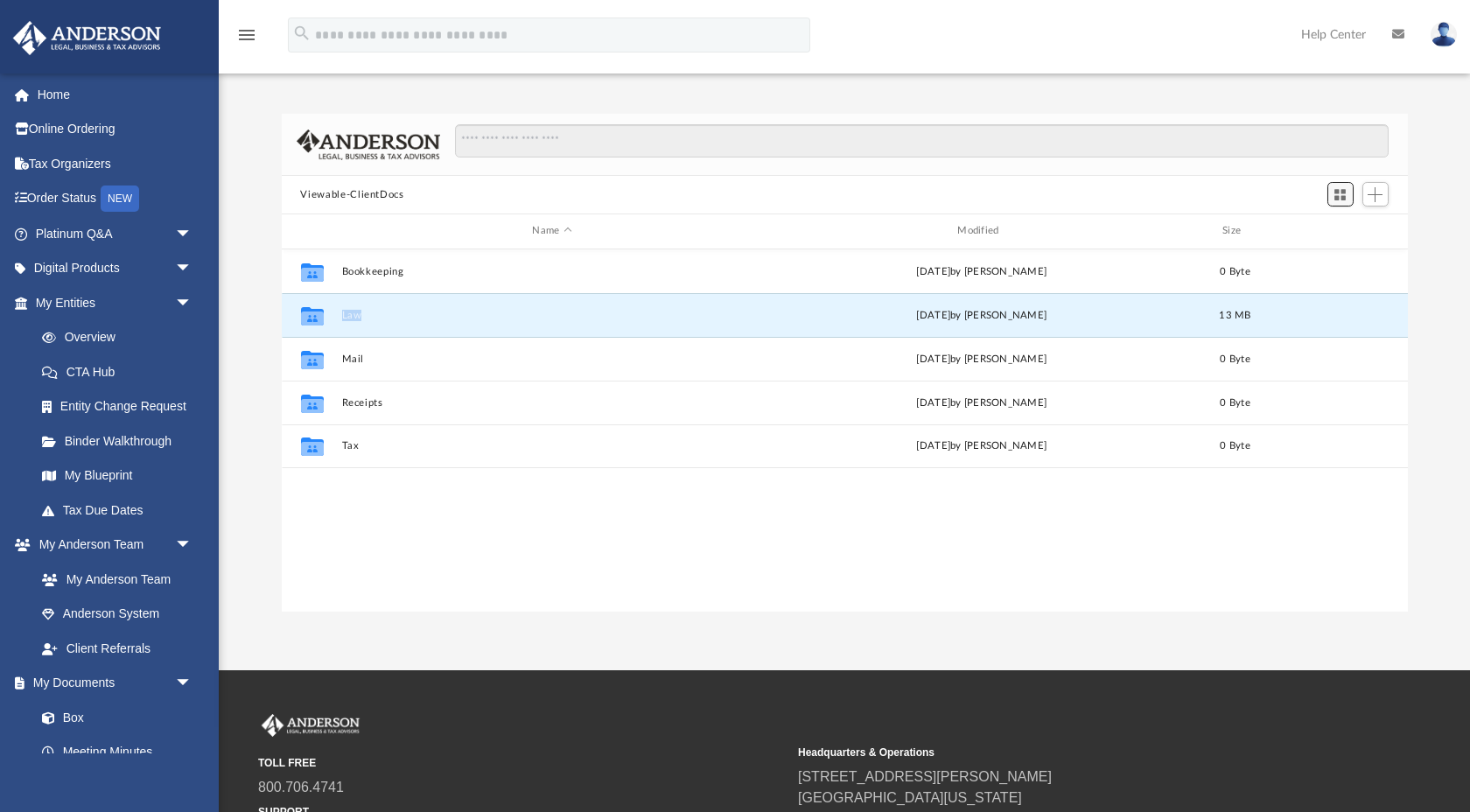
click at [1346, 195] on span "Switch to Grid View" at bounding box center [1340, 195] width 15 height 15
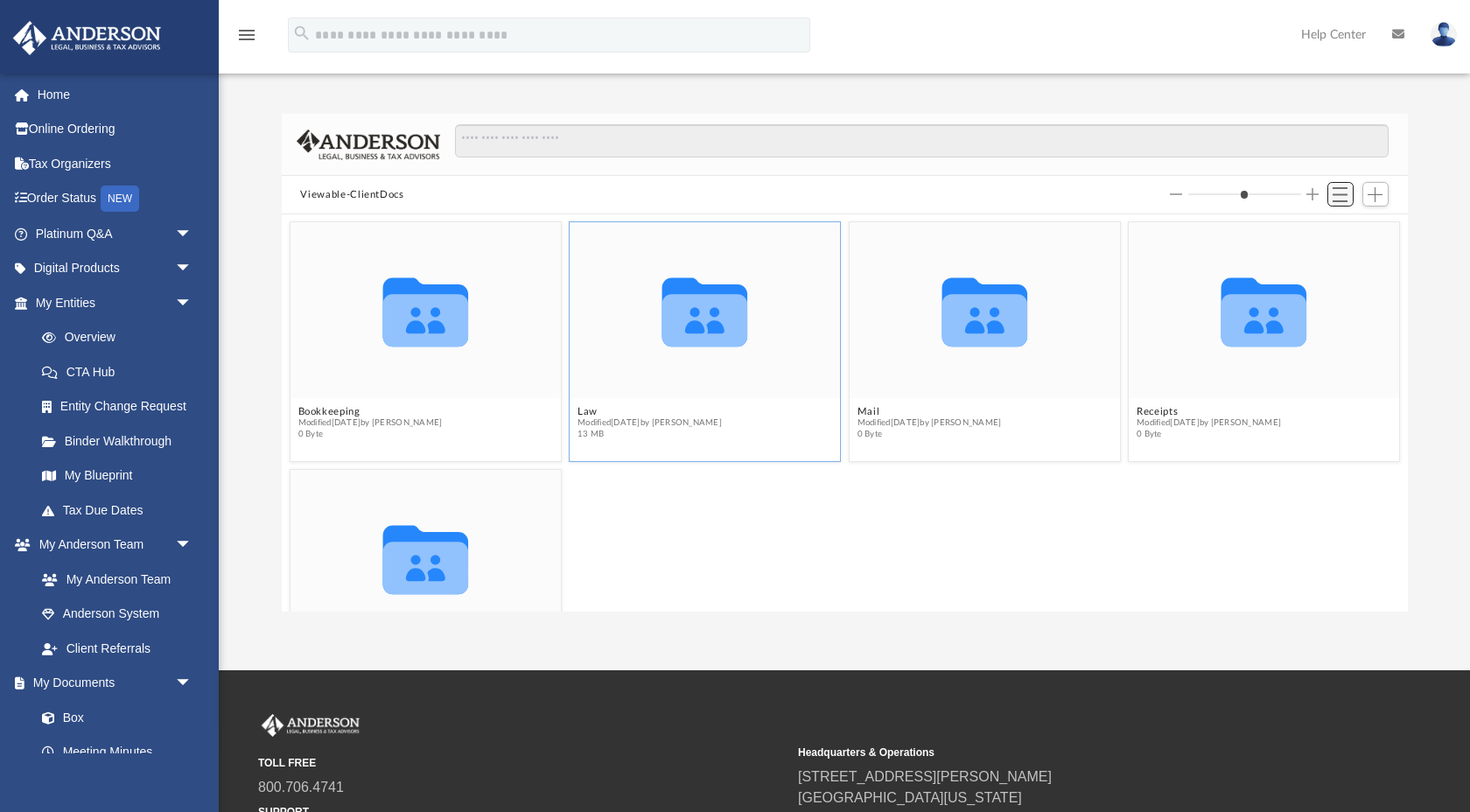
scroll to position [397, 1126]
click at [585, 415] on button "Law" at bounding box center [649, 411] width 144 height 11
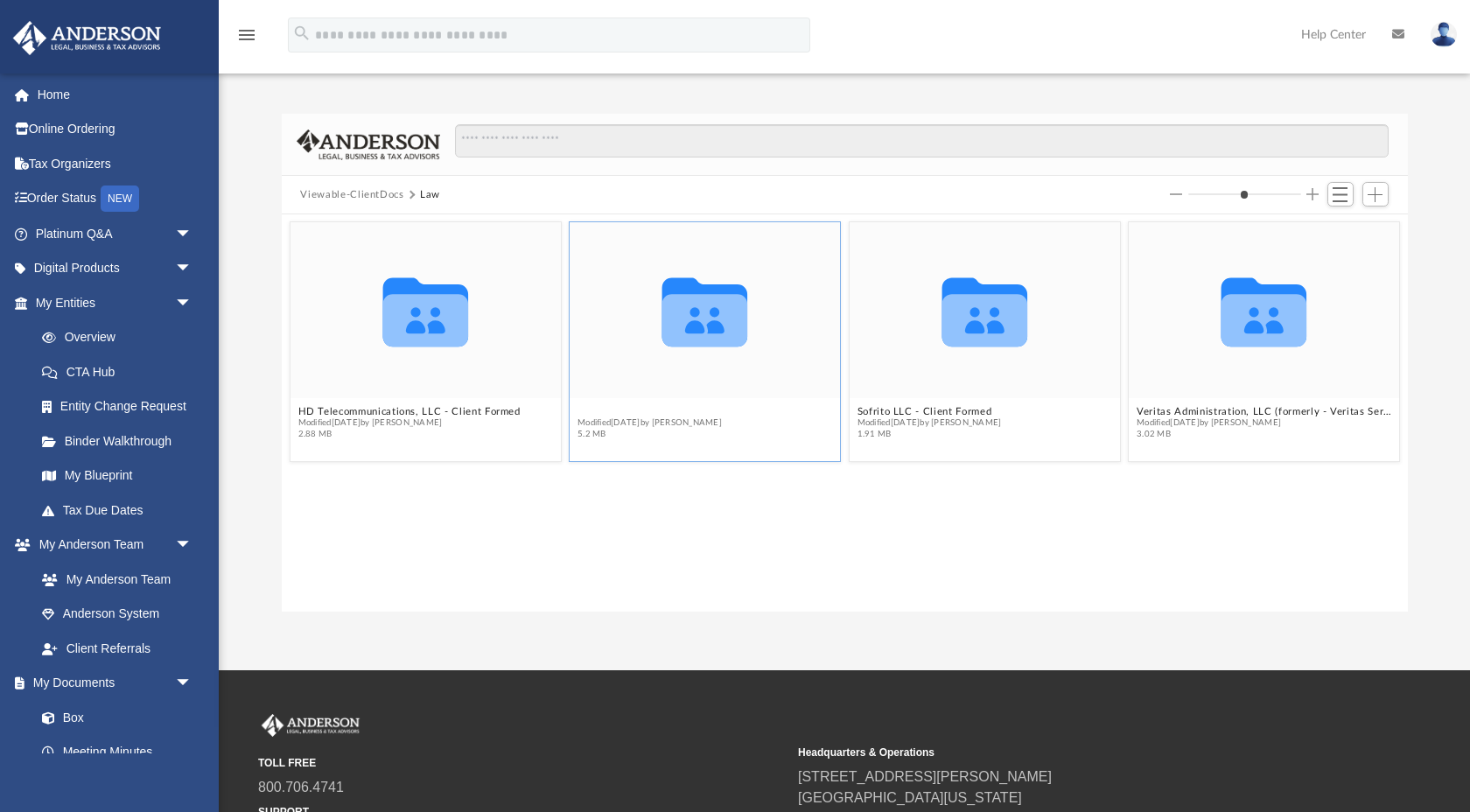
click at [653, 410] on button "One Stop Management, LLC" at bounding box center [649, 411] width 144 height 11
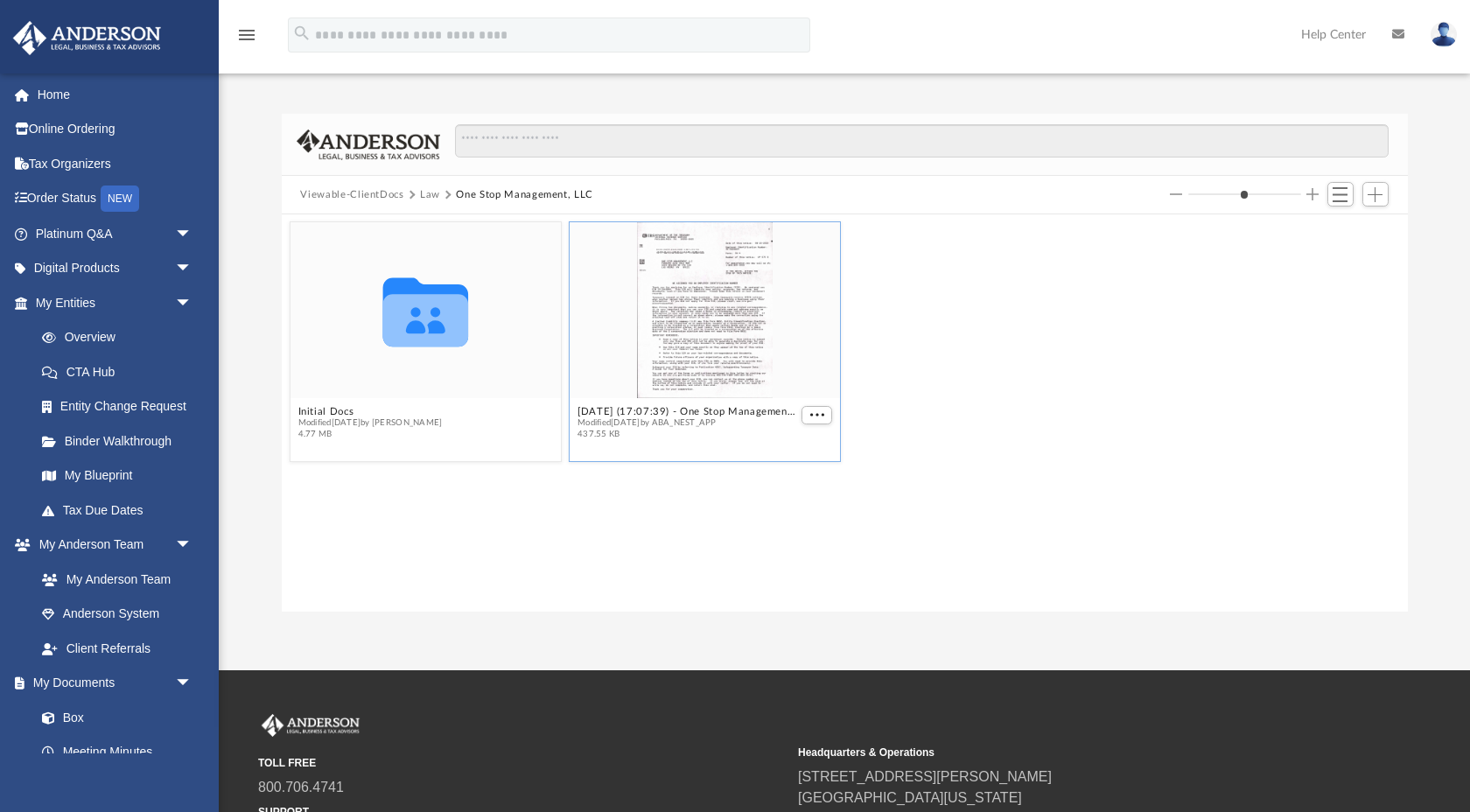
click at [738, 329] on div "grid" at bounding box center [705, 310] width 271 height 176
click at [629, 413] on button "2025.08.20 (17:07:39) - One Stop Management, LLC - EIN Letter from IRS.pdf" at bounding box center [687, 411] width 219 height 11
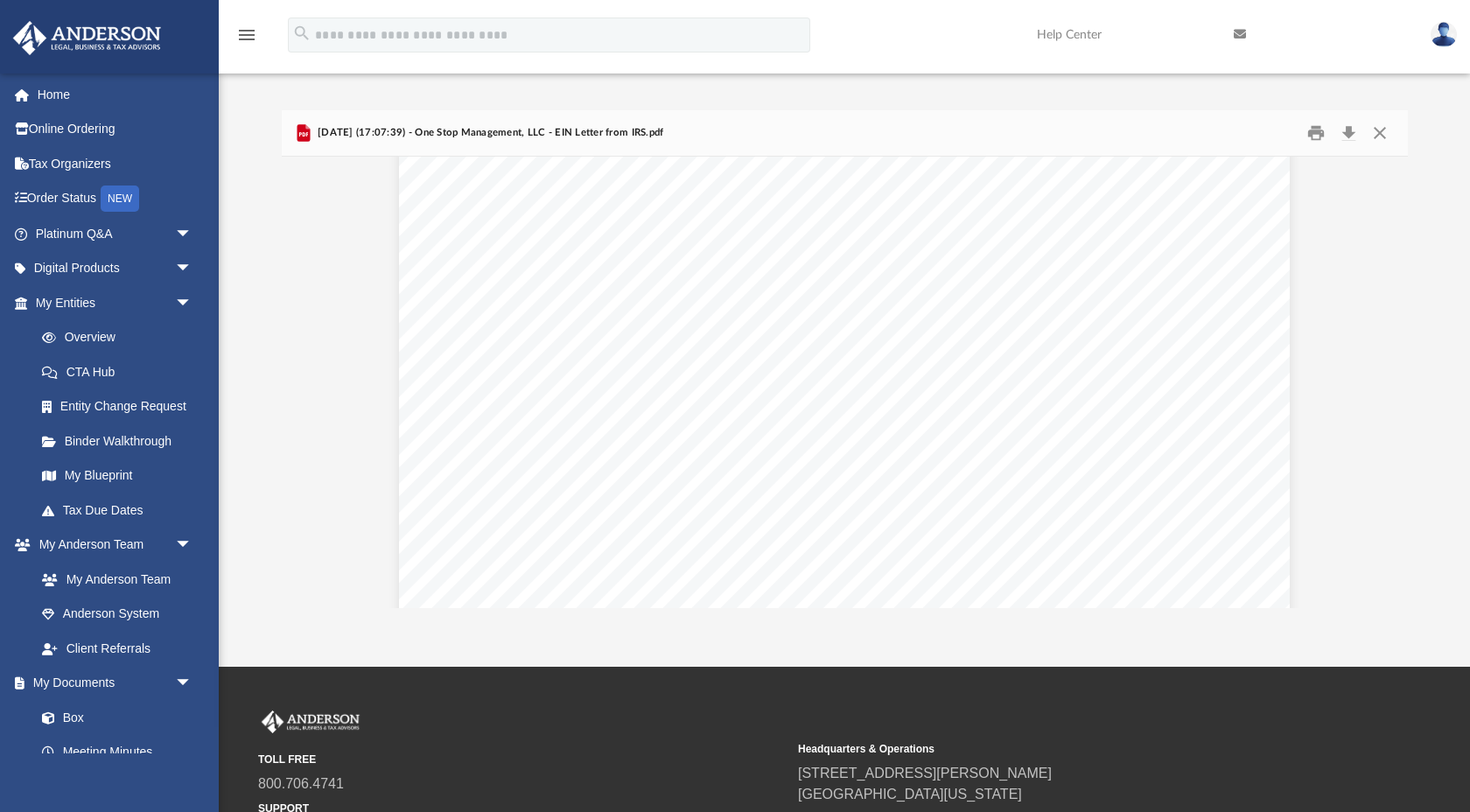
scroll to position [0, 0]
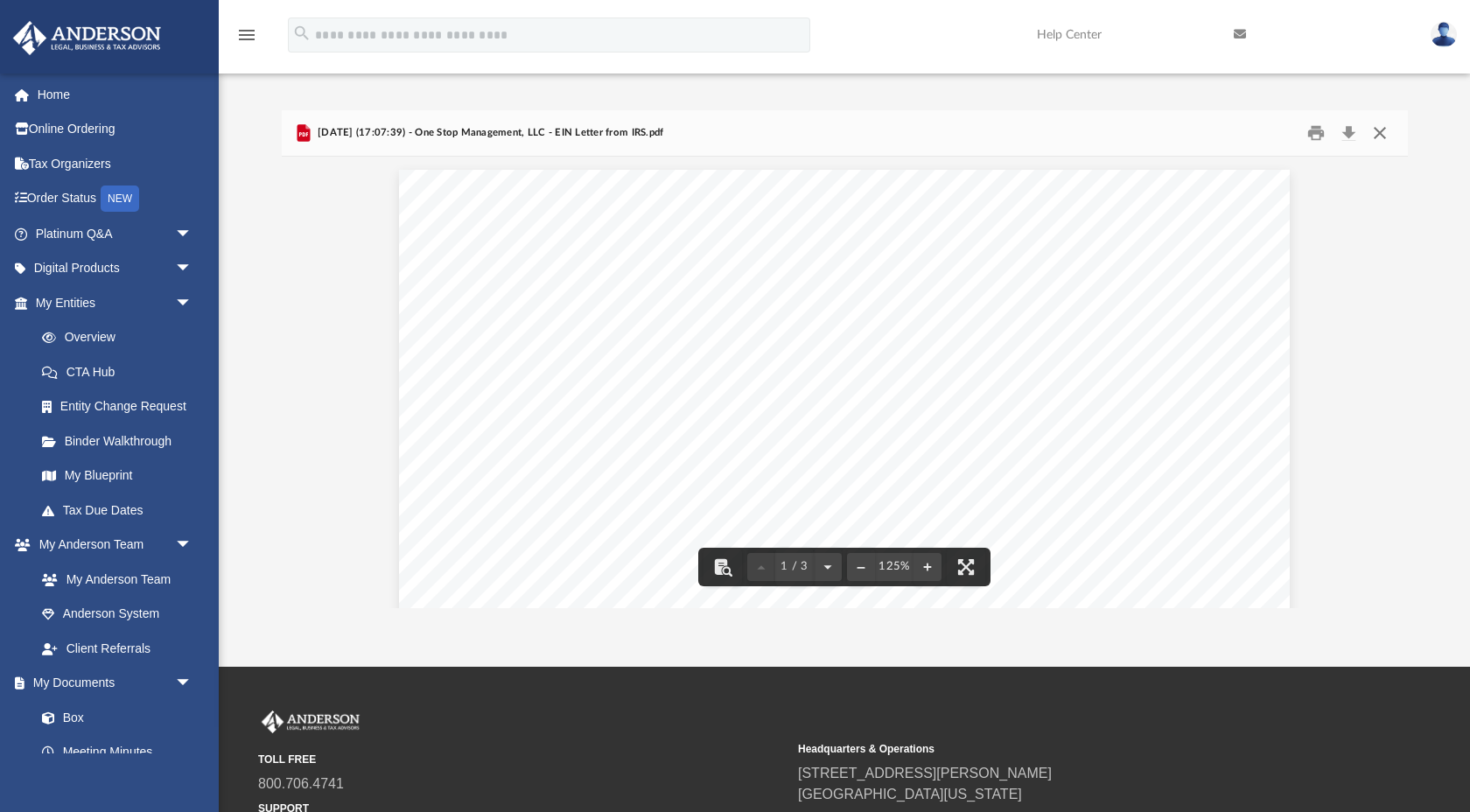
click at [1380, 137] on button "Close" at bounding box center [1381, 134] width 32 height 27
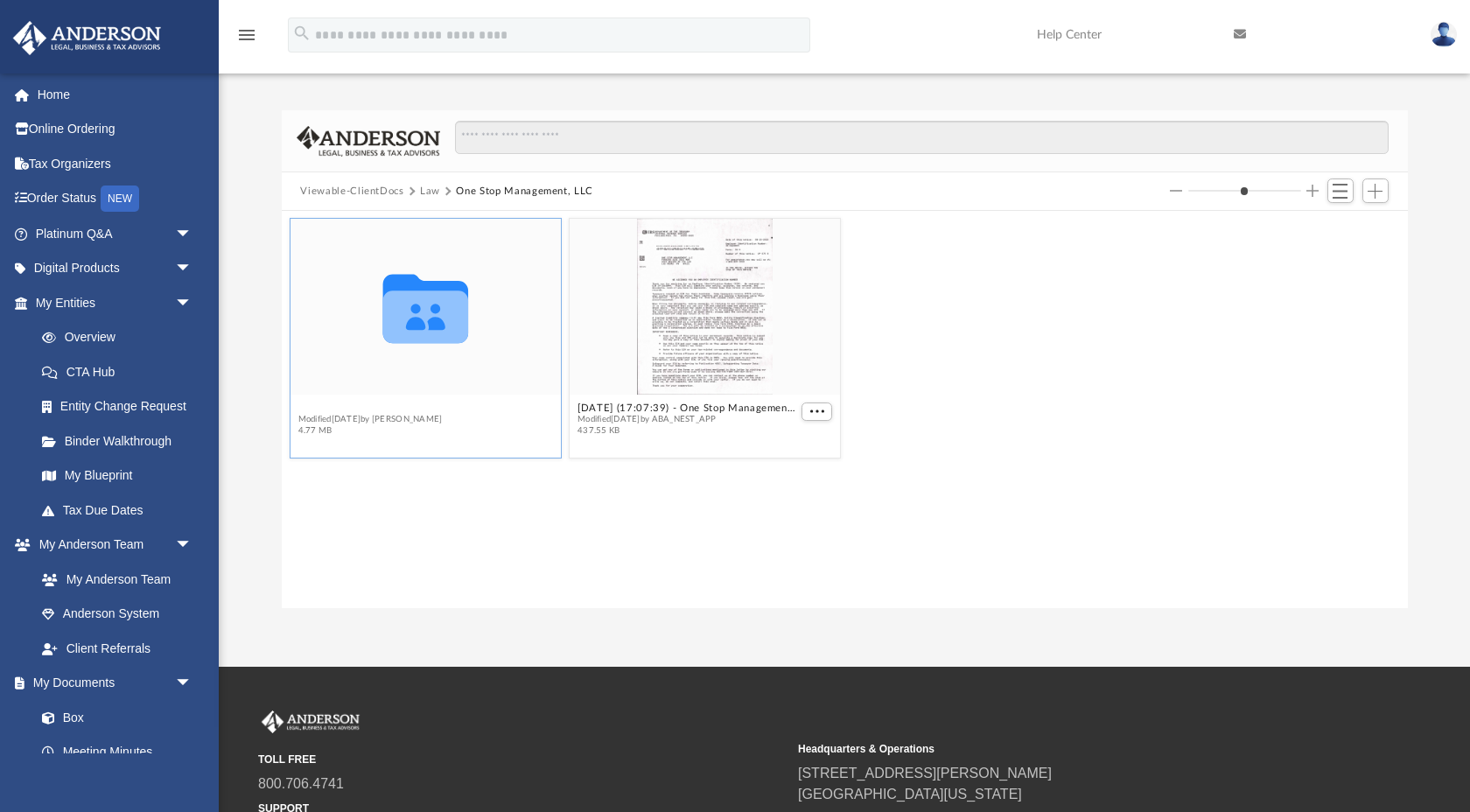
click at [340, 407] on button "Initial Docs" at bounding box center [369, 408] width 144 height 11
